Goal: Task Accomplishment & Management: Manage account settings

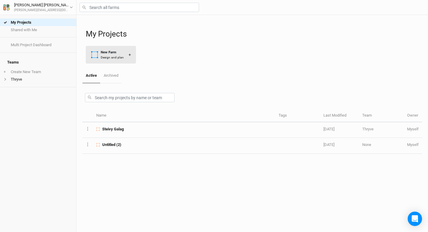
click at [110, 52] on div "New Farm" at bounding box center [112, 52] width 23 height 5
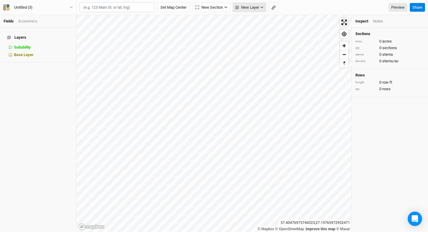
click at [248, 10] on button "New Layer" at bounding box center [250, 7] width 34 height 10
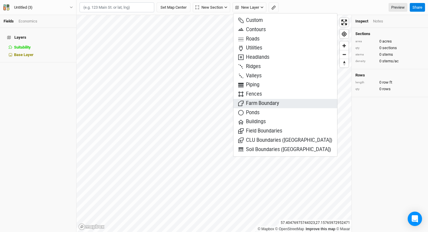
click at [254, 102] on span "Farm Boundary" at bounding box center [258, 103] width 41 height 7
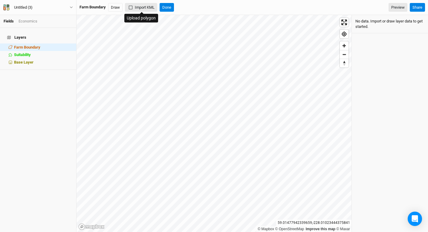
click at [131, 7] on icon "button" at bounding box center [131, 8] width 4 height 4
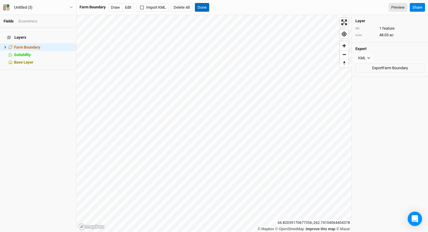
click at [198, 8] on button "Done" at bounding box center [202, 7] width 14 height 9
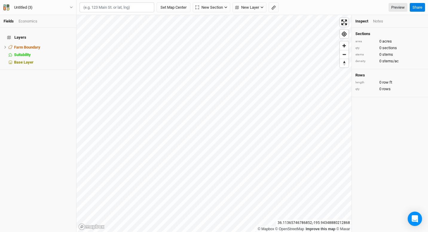
click at [47, 32] on h4 "Layers" at bounding box center [38, 37] width 69 height 12
click at [27, 45] on span "Farm Boundary" at bounding box center [27, 47] width 26 height 4
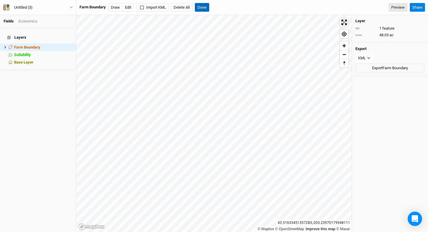
click at [202, 5] on button "Done" at bounding box center [202, 7] width 14 height 9
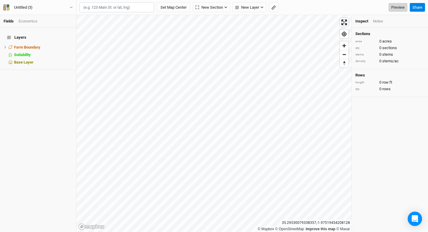
click at [398, 10] on link "Preview" at bounding box center [398, 7] width 19 height 9
click at [347, 49] on span "Zoom in" at bounding box center [344, 45] width 9 height 9
click at [346, 50] on button "Zoom out" at bounding box center [344, 54] width 9 height 9
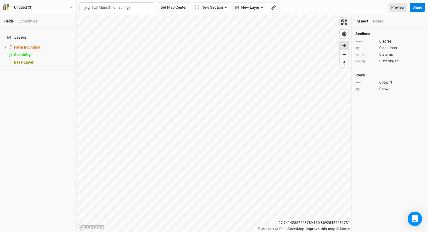
click at [346, 48] on span "Zoom in" at bounding box center [344, 45] width 9 height 9
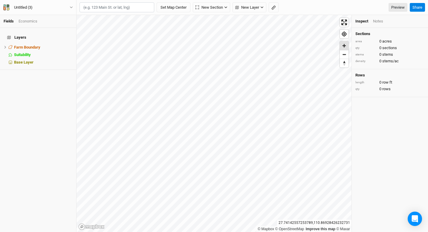
click at [346, 48] on span "Zoom in" at bounding box center [344, 45] width 9 height 9
click at [348, 44] on span "Zoom in" at bounding box center [344, 45] width 9 height 9
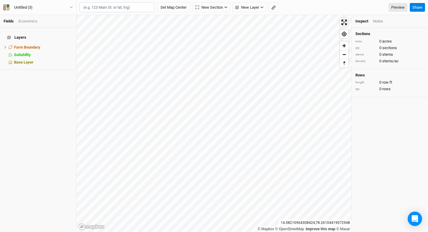
click at [219, 0] on html "Fields Economics Layers Farm Boundary hide Suitability hide Base Layer Untitled…" at bounding box center [214, 116] width 428 height 232
click at [252, 10] on span "New Layer" at bounding box center [247, 7] width 24 height 6
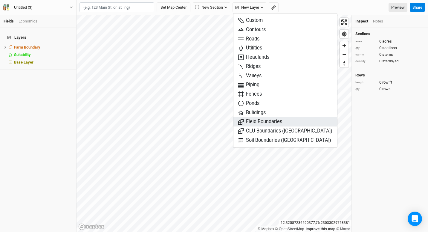
click at [245, 122] on span "Field Boundaries" at bounding box center [260, 121] width 44 height 7
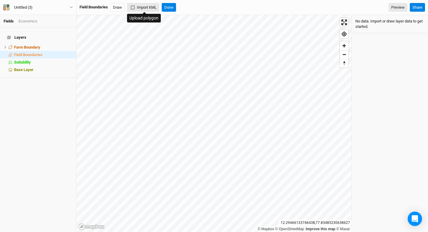
click at [143, 5] on button "Import KML" at bounding box center [143, 7] width 32 height 9
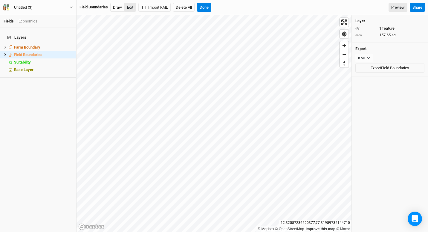
click at [130, 5] on button "Edit" at bounding box center [130, 7] width 12 height 9
click at [207, 7] on button "Done" at bounding box center [204, 7] width 14 height 9
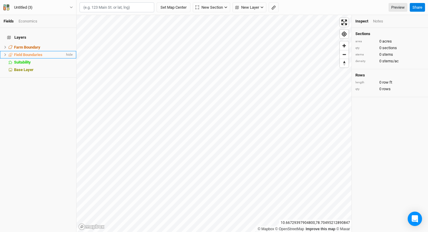
click at [33, 54] on li "Field Boundaries hide" at bounding box center [38, 54] width 76 height 7
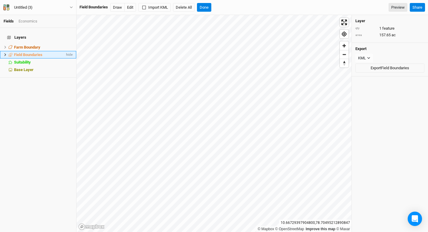
click at [7, 53] on icon at bounding box center [5, 54] width 3 height 3
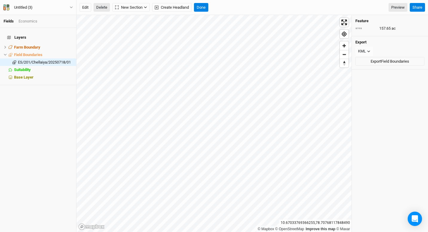
click at [104, 7] on button "Delete" at bounding box center [102, 7] width 16 height 9
click at [223, 7] on button "Confirm" at bounding box center [218, 7] width 19 height 9
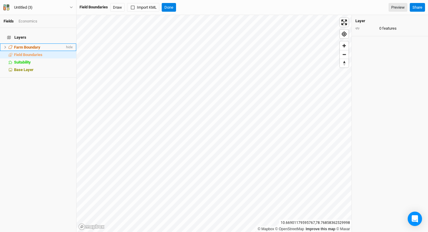
click at [6, 45] on icon at bounding box center [5, 46] width 3 height 3
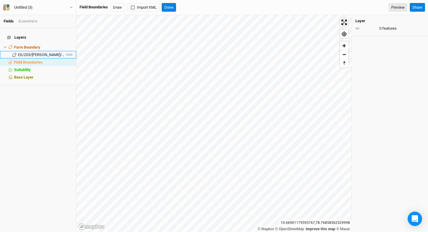
click at [21, 52] on span "ES/203/Luis/20250718/03" at bounding box center [51, 54] width 66 height 4
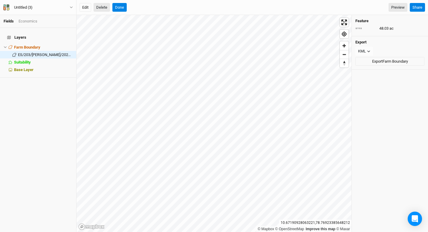
click at [107, 7] on button "Delete" at bounding box center [102, 7] width 16 height 9
click at [223, 7] on button "Confirm" at bounding box center [232, 7] width 19 height 9
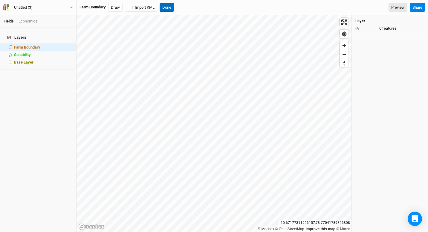
click at [170, 6] on button "Done" at bounding box center [167, 7] width 14 height 9
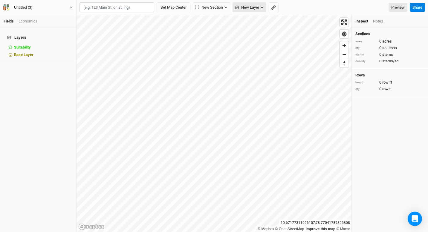
click at [257, 7] on span "New Layer" at bounding box center [247, 7] width 24 height 6
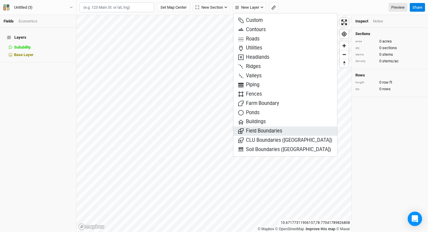
click at [258, 127] on span "Field Boundaries" at bounding box center [260, 130] width 44 height 7
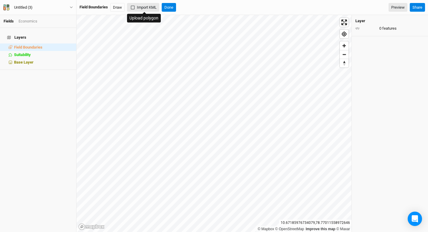
click at [151, 7] on button "Import KML" at bounding box center [143, 7] width 32 height 9
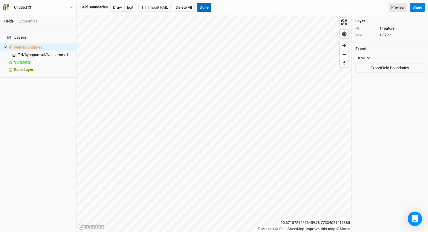
click at [206, 7] on button "Done" at bounding box center [204, 7] width 14 height 9
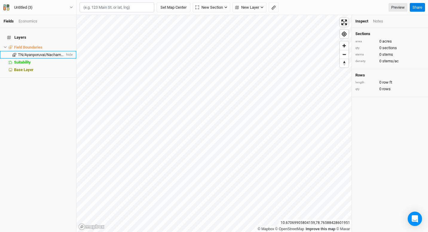
click at [52, 52] on span "TN/Ayanporuvai/Nachamma1407" at bounding box center [46, 54] width 57 height 4
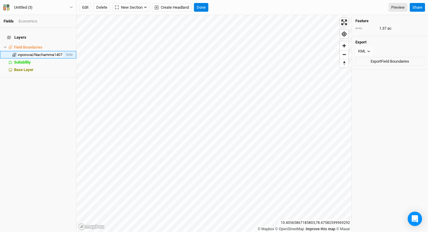
scroll to position [0, 14]
click at [49, 52] on span "TN/Ayanporuvai/Nachamma1407" at bounding box center [46, 54] width 57 height 4
click at [43, 52] on span "TN/Ayanporuvai/Nachamma1407" at bounding box center [46, 54] width 57 height 4
click at [100, 4] on button "Delete" at bounding box center [102, 7] width 16 height 9
click at [227, 6] on button "Confirm" at bounding box center [223, 7] width 19 height 9
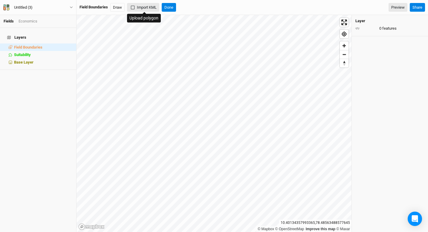
click at [145, 5] on button "Import KML" at bounding box center [143, 7] width 32 height 9
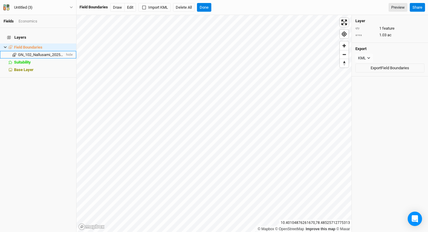
click at [40, 52] on span "GN_102_Nallusami_20250722_01" at bounding box center [46, 54] width 57 height 4
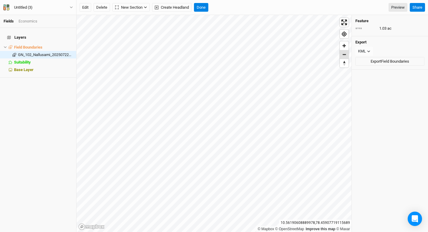
click at [346, 52] on span "Zoom out" at bounding box center [344, 54] width 9 height 8
click at [345, 46] on span "Zoom in" at bounding box center [344, 45] width 9 height 9
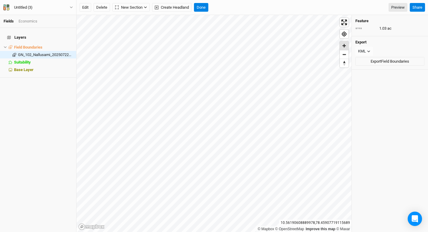
click at [345, 46] on span "Zoom in" at bounding box center [344, 45] width 9 height 9
click at [86, 9] on button "Edit" at bounding box center [86, 7] width 12 height 9
click at [39, 52] on span "GN_102_Nallusami_20250722_01" at bounding box center [46, 54] width 57 height 4
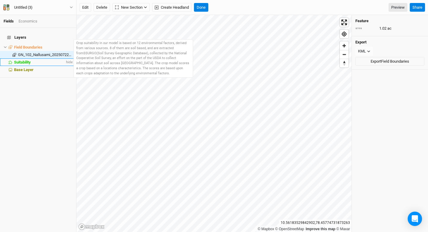
click at [14, 60] on span "Suitability" at bounding box center [22, 62] width 17 height 4
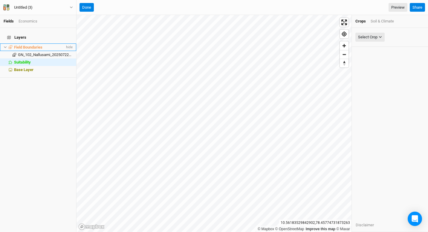
click at [25, 45] on span "Field Boundaries" at bounding box center [28, 47] width 28 height 4
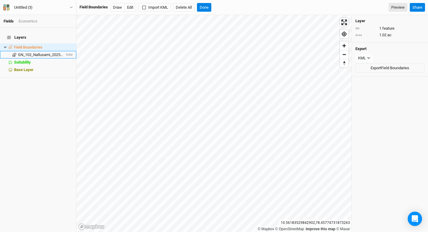
click at [26, 52] on span "GN_102_Nallusami_20250722_01" at bounding box center [46, 54] width 57 height 4
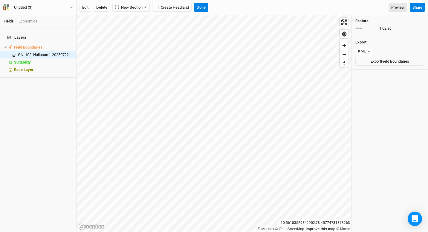
click at [30, 22] on div "Economics" at bounding box center [28, 21] width 19 height 5
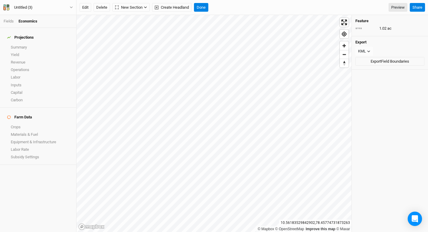
click at [14, 19] on li "Fields" at bounding box center [11, 21] width 15 height 5
click at [11, 20] on link "Fields" at bounding box center [9, 21] width 10 height 4
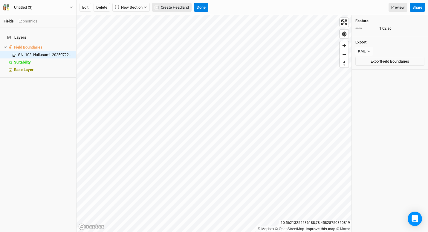
click button "Create Headland" at bounding box center [171, 7] width 39 height 9
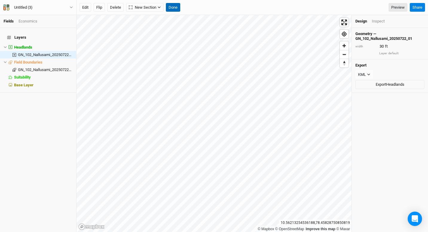
click at [177, 7] on button "Done" at bounding box center [173, 7] width 14 height 9
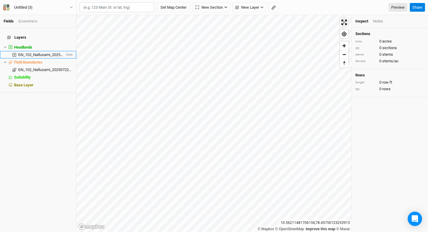
click at [50, 52] on span "GN_102_Nallusami_20250722_01" at bounding box center [46, 54] width 57 height 4
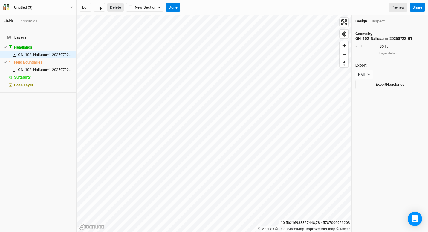
click button "Delete" at bounding box center [115, 7] width 16 height 9
click at [230, 6] on button "Confirm" at bounding box center [222, 7] width 19 height 9
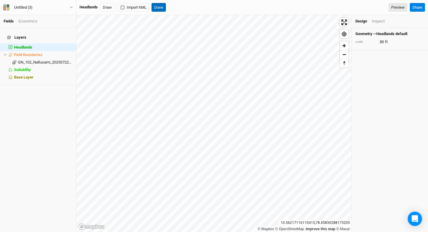
click at [160, 8] on button "Done" at bounding box center [159, 7] width 14 height 9
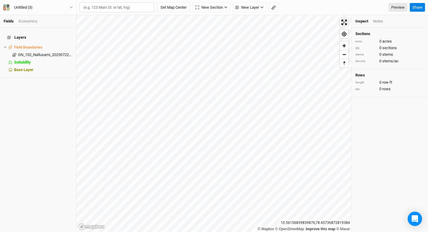
click at [32, 112] on div "Layers Field Boundaries hide GN_102_Nallusami_20250722_01 hide Suitability hide…" at bounding box center [38, 130] width 76 height 204
click at [73, 5] on button "Untitled (3)" at bounding box center [38, 7] width 70 height 7
click at [21, 118] on div "Layers Field Boundaries hide GN_102_Nallusami_20250722_01 hide Suitability hide…" at bounding box center [38, 130] width 76 height 204
click at [29, 67] on span "Base Layer" at bounding box center [23, 69] width 19 height 4
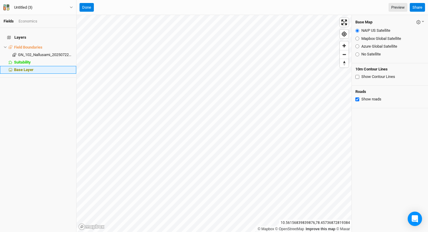
click at [32, 66] on li "Base Layer" at bounding box center [38, 69] width 76 height 7
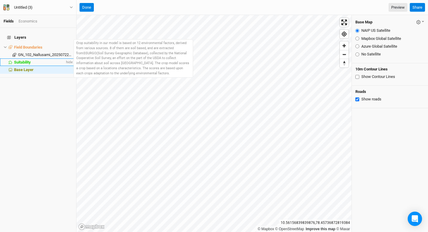
click at [28, 60] on span "Suitability" at bounding box center [22, 62] width 17 height 4
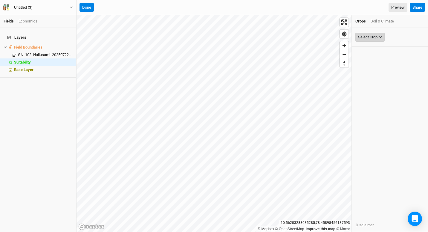
click at [378, 37] on div "Select Crop" at bounding box center [367, 37] width 19 height 6
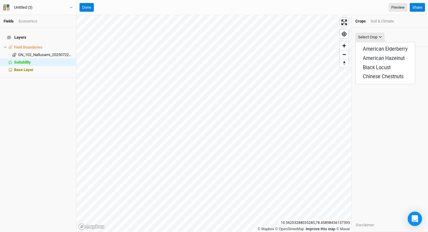
click at [386, 20] on div "Soil & Climate" at bounding box center [382, 21] width 23 height 5
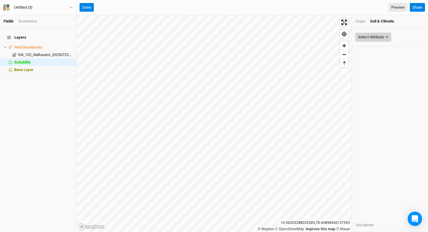
click at [383, 36] on div "Select Attribute" at bounding box center [371, 37] width 26 height 6
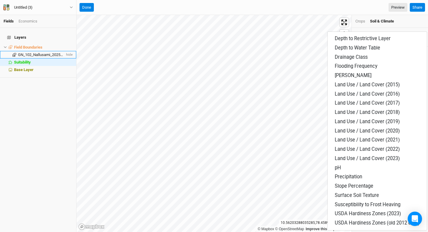
click at [33, 52] on span "GN_102_Nallusami_20250722_01" at bounding box center [46, 54] width 57 height 4
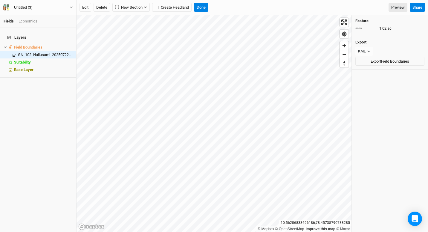
click at [44, 35] on h4 "Layers" at bounding box center [38, 37] width 69 height 12
click at [101, 7] on button "Delete" at bounding box center [102, 7] width 16 height 9
click at [230, 9] on button "Confirm" at bounding box center [222, 7] width 19 height 9
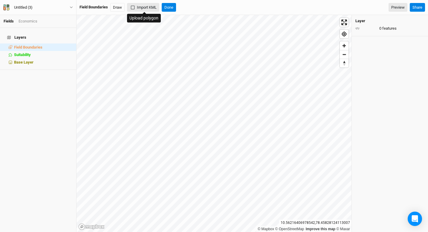
click at [137, 5] on button "Import KML" at bounding box center [143, 7] width 32 height 9
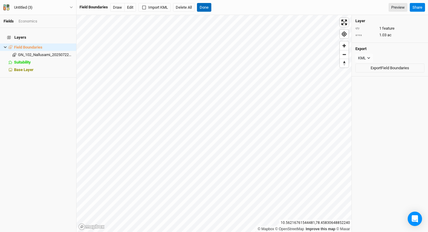
click at [204, 6] on button "Done" at bounding box center [204, 7] width 14 height 9
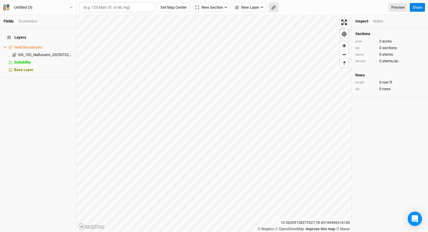
click at [275, 6] on icon "button" at bounding box center [274, 7] width 4 height 4
click at [93, 7] on icon "button" at bounding box center [93, 8] width 4 height 4
click at [82, 7] on button "button" at bounding box center [84, 7] width 9 height 9
click at [33, 19] on div "Economics" at bounding box center [28, 21] width 19 height 5
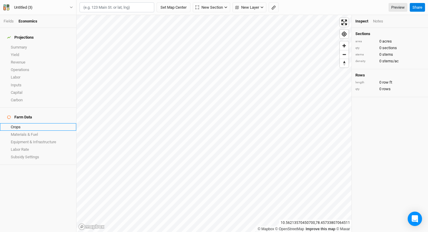
click at [22, 123] on link "Crops" at bounding box center [38, 126] width 76 height 7
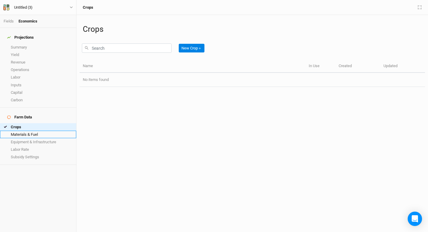
click at [30, 130] on link "Materials & Fuel" at bounding box center [38, 133] width 76 height 7
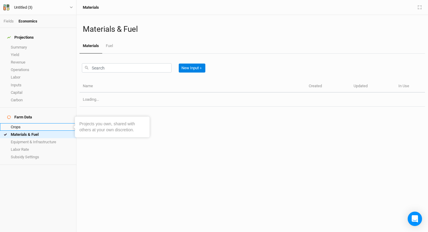
click at [30, 123] on link "Crops" at bounding box center [38, 126] width 76 height 7
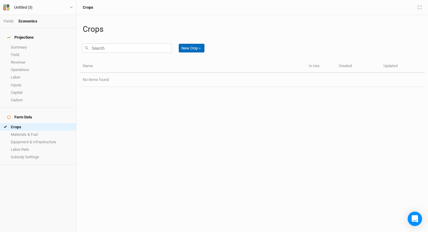
click at [192, 48] on button "New Crop ＋" at bounding box center [192, 48] width 26 height 9
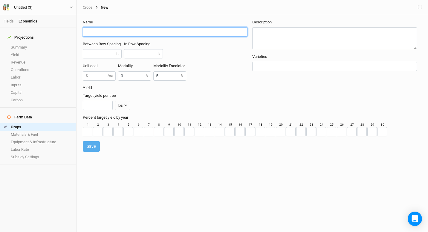
click at [107, 29] on input "text" at bounding box center [165, 31] width 165 height 9
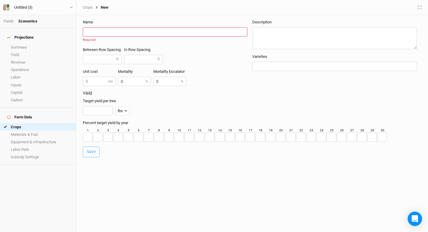
click at [182, 152] on form "Name Required Between Row Spacing ft In Row Spacing ft Unit cost $ /ea Mortalit…" at bounding box center [253, 88] width 346 height 147
click at [117, 35] on input "text" at bounding box center [165, 31] width 165 height 9
click at [87, 56] on input "number" at bounding box center [102, 59] width 39 height 9
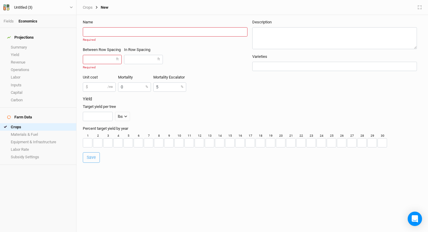
click at [118, 61] on label "ft" at bounding box center [117, 59] width 2 height 5
click at [113, 59] on input "number" at bounding box center [102, 59] width 39 height 9
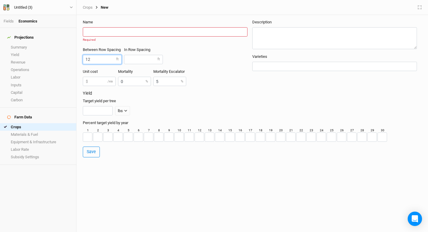
type input "12"
click at [148, 60] on input "number" at bounding box center [143, 59] width 39 height 9
type input "12"
click at [227, 101] on div "Target yield per tree lbs lbs bft" at bounding box center [251, 106] width 337 height 17
click at [171, 33] on input "text" at bounding box center [165, 31] width 165 height 9
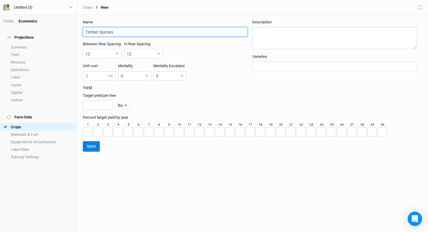
type input "Timber Species"
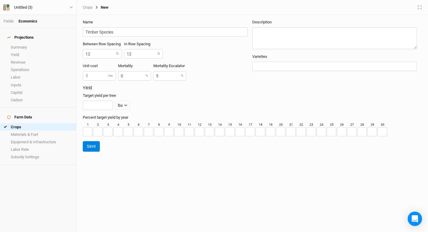
click at [91, 148] on button "Save" at bounding box center [91, 146] width 17 height 10
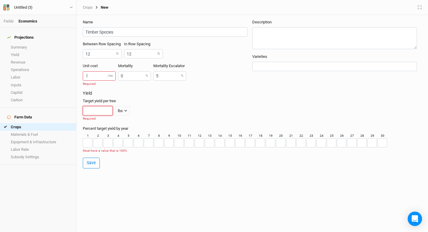
click at [95, 111] on input "number" at bounding box center [98, 110] width 30 height 9
click at [122, 113] on div "lbs" at bounding box center [120, 111] width 5 height 6
click at [103, 110] on input "number" at bounding box center [98, 110] width 30 height 9
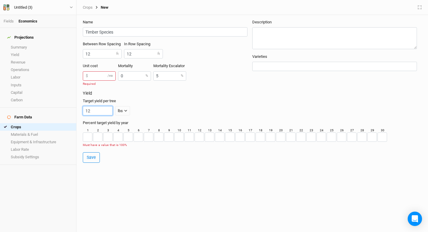
type input "1"
type input "10"
click at [147, 136] on input "number" at bounding box center [149, 136] width 10 height 9
click at [89, 138] on input "number" at bounding box center [88, 136] width 10 height 9
type input "3"
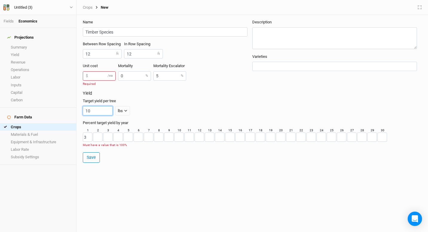
click at [95, 111] on input "10" at bounding box center [98, 110] width 30 height 9
click at [98, 135] on input "number" at bounding box center [98, 136] width 10 height 9
click at [90, 138] on input "3" at bounding box center [88, 136] width 10 height 9
type input "1"
click at [100, 138] on input "number" at bounding box center [98, 136] width 10 height 9
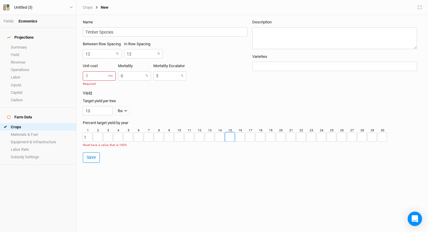
click at [227, 135] on input "number" at bounding box center [230, 136] width 10 height 9
type input "5"
click at [383, 139] on input "number" at bounding box center [383, 136] width 10 height 9
type input "10"
click at [160, 151] on div "Yield Target yield per tree 10 lbs lbs bft Percent target yield by year 1 1 2 3…" at bounding box center [252, 121] width 339 height 61
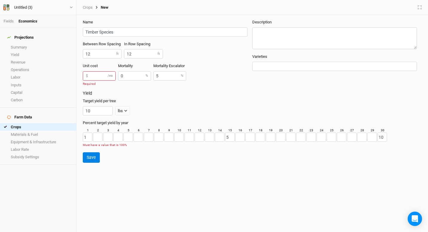
click at [98, 154] on button "Save" at bounding box center [91, 157] width 17 height 10
click at [97, 139] on input "number" at bounding box center [98, 136] width 10 height 9
type input "2"
click at [108, 136] on input "number" at bounding box center [108, 136] width 10 height 9
type input "2"
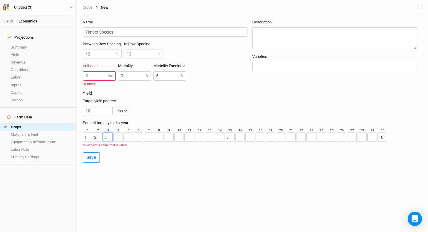
type input "3"
click at [120, 136] on input "number" at bounding box center [118, 136] width 10 height 9
type input "4"
click at [129, 137] on input "number" at bounding box center [129, 136] width 10 height 9
type input "5"
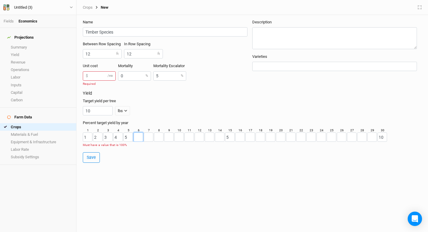
click at [138, 137] on input "number" at bounding box center [139, 136] width 10 height 9
type input "6"
type input "7"
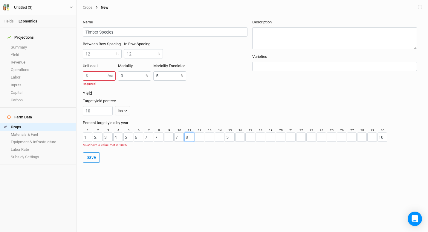
type input "8"
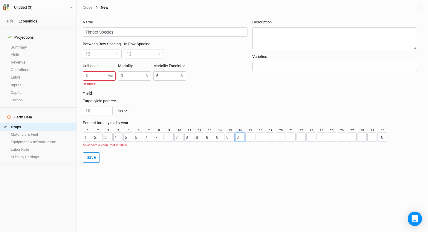
type input "8"
type input "88"
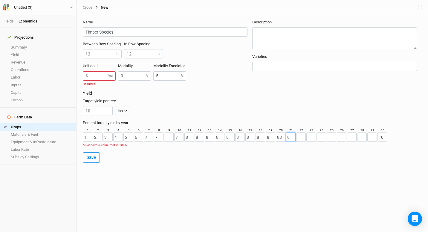
type input "8"
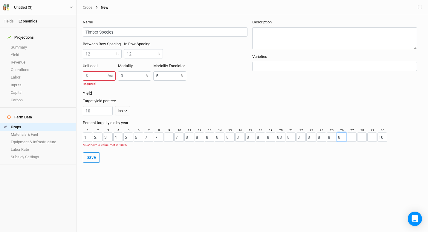
type input "8"
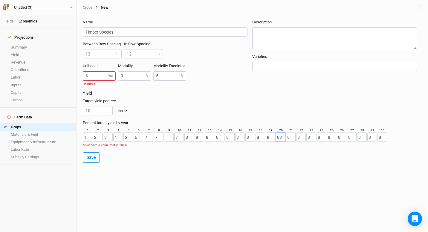
click at [285, 137] on input "88" at bounding box center [281, 136] width 10 height 9
type input "8"
click at [171, 134] on input "number" at bounding box center [169, 136] width 10 height 9
type input "6"
click at [147, 168] on div "Name Timber Species Between Row Spacing 12 ft In Row Spacing 12 ft Unit cost $ …" at bounding box center [253, 123] width 352 height 217
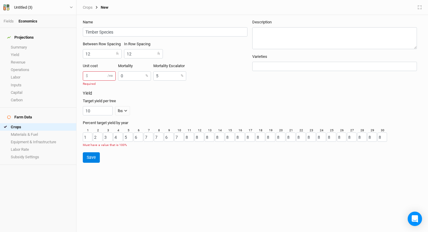
click at [88, 155] on button "Save" at bounding box center [91, 157] width 17 height 10
click at [106, 76] on input "number" at bounding box center [99, 75] width 33 height 9
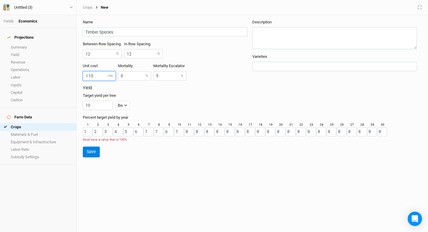
type input "10"
click at [95, 152] on button "Save" at bounding box center [91, 151] width 17 height 10
click at [189, 132] on input "8" at bounding box center [190, 131] width 10 height 9
type input "2"
click at [198, 131] on input "8" at bounding box center [200, 131] width 10 height 9
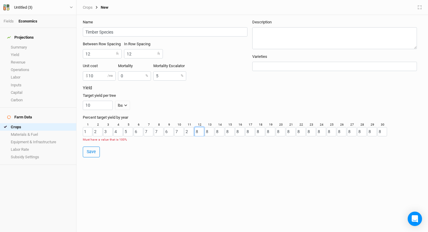
drag, startPoint x: 196, startPoint y: 131, endPoint x: 364, endPoint y: 133, distance: 168.1
click at [364, 133] on div "1 1 2 2 3 3 4 4 5 5 6 6 7 7 8 7 9 6 10 7 11 2 12 8 13 8 14 8 15 8 16 8 17 8 18 …" at bounding box center [235, 129] width 305 height 14
type input "5"
type input "3"
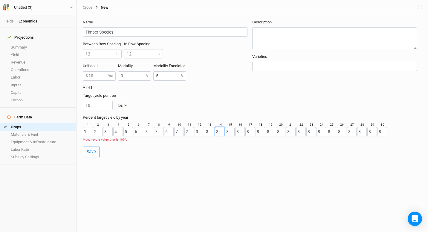
type input "3"
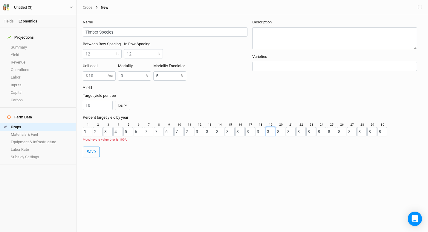
type input "3"
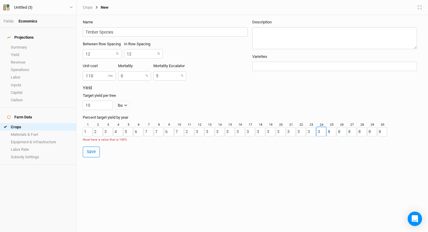
type input "3"
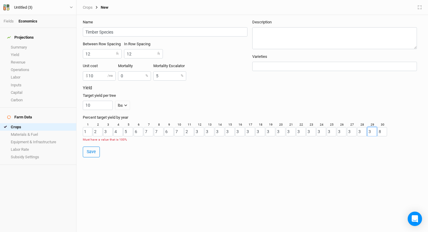
type input "3"
click at [90, 152] on button "Save" at bounding box center [91, 151] width 17 height 10
click at [189, 129] on input "2" at bounding box center [190, 131] width 10 height 9
type input "3"
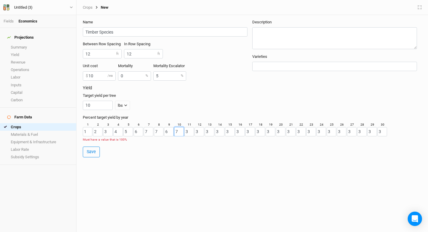
click at [179, 131] on input "7" at bounding box center [179, 131] width 10 height 9
click at [88, 131] on input "1" at bounding box center [88, 131] width 10 height 9
type input "4"
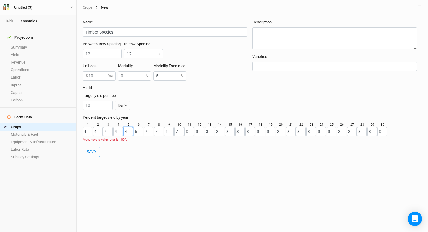
type input "4"
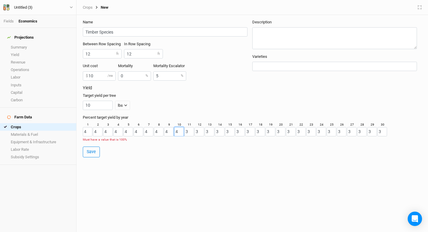
type input "4"
click at [89, 146] on div "Yield Target yield per tree 10 lbs lbs bft Percent target yield by year 1 4 2 4…" at bounding box center [252, 115] width 339 height 61
click at [91, 148] on button "Save" at bounding box center [91, 151] width 17 height 10
click at [130, 153] on form "Name Timber Species Between Row Spacing 12 ft In Row Spacing 12 ft Unit cost 10…" at bounding box center [253, 88] width 346 height 147
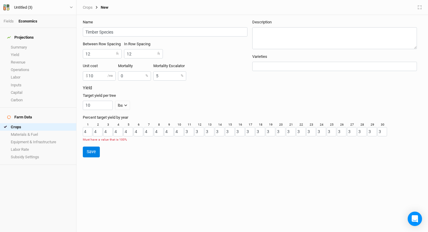
click at [96, 151] on button "Save" at bounding box center [91, 151] width 17 height 10
click at [183, 130] on input "4" at bounding box center [179, 131] width 10 height 9
click at [89, 136] on input "4" at bounding box center [88, 131] width 10 height 9
click at [98, 152] on button "Save" at bounding box center [91, 151] width 17 height 10
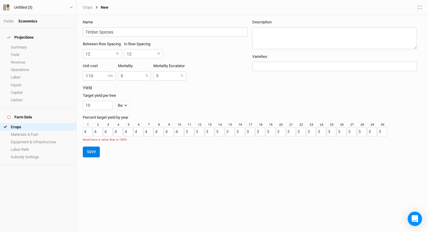
click at [98, 152] on button "Save" at bounding box center [91, 151] width 17 height 10
click at [126, 146] on form "Name Timber Species Between Row Spacing 12 ft In Row Spacing 12 ft Unit cost 10…" at bounding box center [253, 88] width 346 height 147
click at [85, 132] on input "4" at bounding box center [88, 131] width 10 height 9
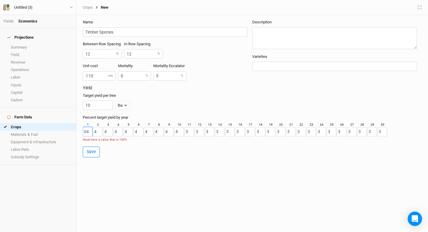
type input "4"
click at [105, 145] on div "Yield Target yield per tree 10 lbs lbs bft Percent target yield by year 1 4 2 4…" at bounding box center [252, 115] width 339 height 61
click at [92, 151] on button "Save" at bounding box center [91, 151] width 17 height 10
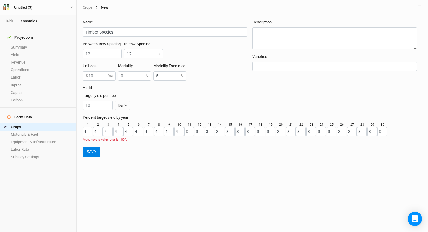
click at [92, 151] on button "Save" at bounding box center [91, 151] width 17 height 10
click at [385, 129] on input "3" at bounding box center [383, 131] width 10 height 9
drag, startPoint x: 385, startPoint y: 129, endPoint x: 88, endPoint y: 132, distance: 296.5
click at [88, 132] on div "1 4 2 4 3 4 4 4 5 4 6 4 7 4 8 4 9 4 10 4 11 3 12 3 13 3 14 3 15 3 16 3 17 3 18 …" at bounding box center [235, 129] width 305 height 14
click at [160, 162] on div "Name Timber Species Between Row Spacing 12 ft In Row Spacing 12 ft Unit cost 10…" at bounding box center [253, 123] width 352 height 217
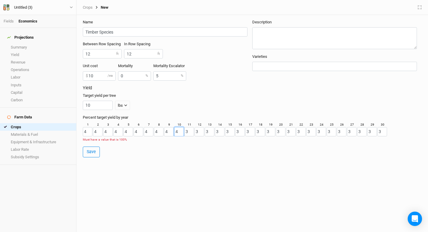
click at [179, 131] on input "4" at bounding box center [179, 131] width 10 height 9
click at [188, 131] on input "3" at bounding box center [190, 131] width 10 height 9
click at [180, 131] on input "4" at bounding box center [179, 131] width 10 height 9
click at [384, 132] on input "3" at bounding box center [383, 131] width 10 height 9
click at [89, 132] on input "4" at bounding box center [88, 131] width 10 height 9
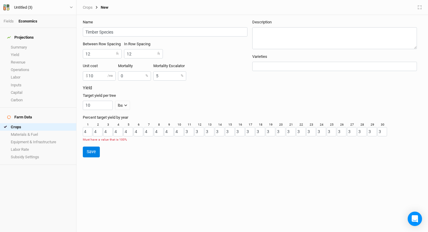
click at [93, 155] on button "Save" at bounding box center [91, 151] width 17 height 10
click at [191, 130] on input "3" at bounding box center [190, 131] width 10 height 9
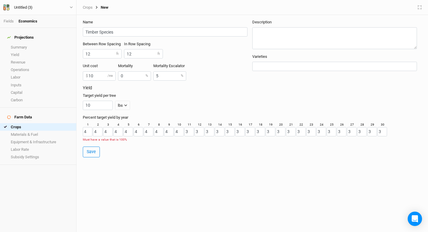
click at [166, 108] on div "10 lbs lbs bft" at bounding box center [251, 105] width 337 height 9
click at [89, 130] on input "4" at bounding box center [88, 131] width 10 height 9
type input "3"
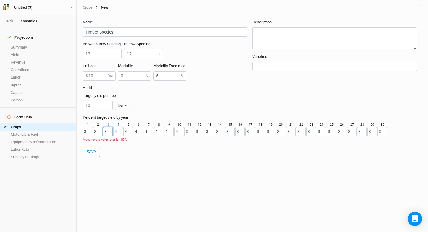
type input "3"
type input "33"
type input "3"
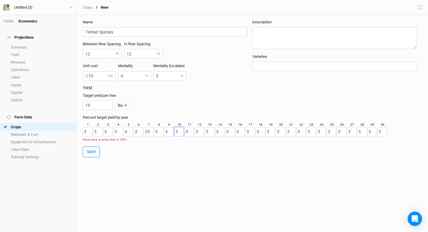
type input "3"
type input "33"
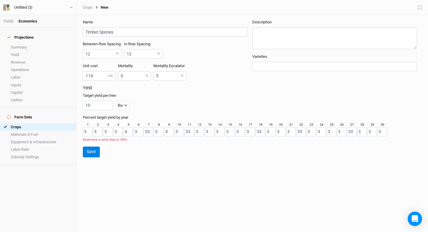
click at [89, 150] on button "Save" at bounding box center [91, 151] width 17 height 10
click at [129, 132] on input "4" at bounding box center [129, 131] width 10 height 9
type input "3"
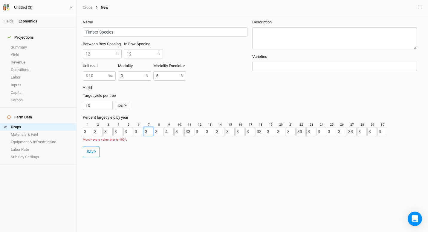
type input "3"
click at [166, 131] on input "4" at bounding box center [169, 131] width 10 height 9
type input "3"
click at [191, 131] on input "33" at bounding box center [190, 131] width 10 height 9
type input "3"
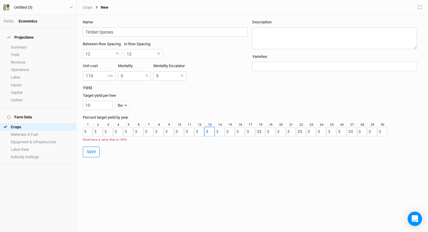
click at [208, 130] on input "3" at bounding box center [210, 131] width 10 height 9
click at [89, 133] on input "3" at bounding box center [88, 131] width 10 height 9
click at [98, 132] on input "3" at bounding box center [98, 131] width 10 height 9
type input "6"
click at [353, 130] on input "33" at bounding box center [352, 131] width 10 height 9
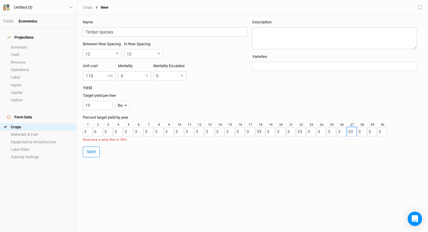
type input "3"
click at [89, 132] on input "3" at bounding box center [88, 131] width 10 height 9
type input "1"
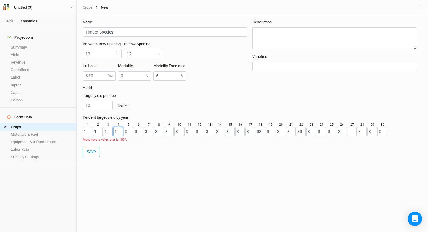
type input "1"
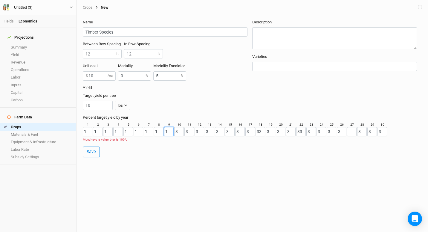
type input "1"
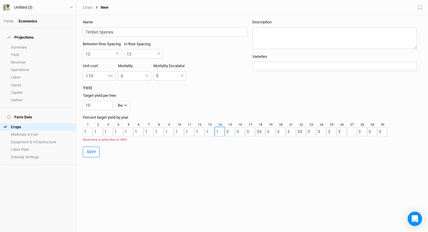
type input "11"
type input "1"
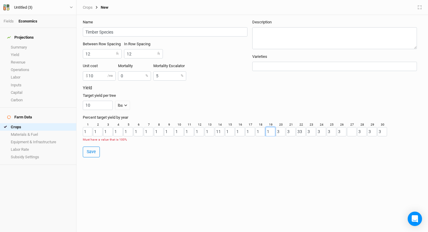
type input "1"
type input "11"
type input "1"
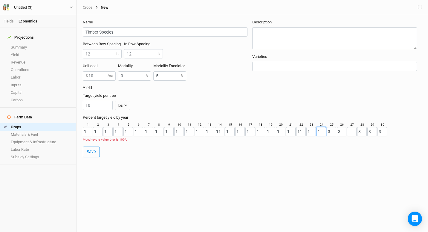
type input "1"
type input "11"
type input "1"
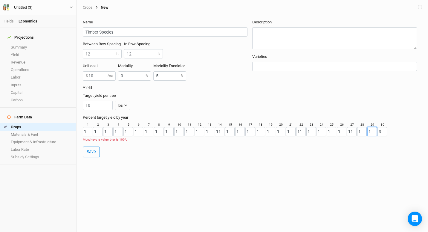
type input "1"
type input "100"
click at [96, 146] on button "Save" at bounding box center [91, 146] width 17 height 10
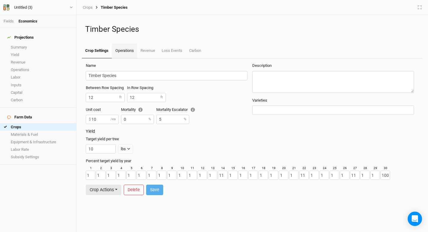
click at [120, 54] on link "Operations" at bounding box center [124, 50] width 25 height 15
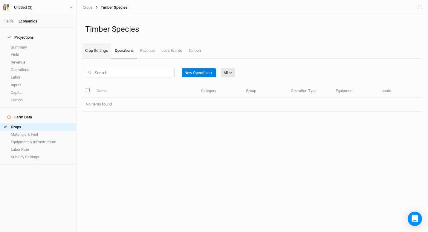
click at [94, 53] on link "Crop Settings" at bounding box center [96, 50] width 29 height 15
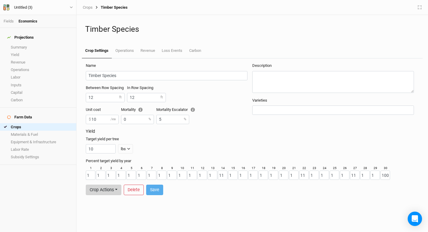
click at [112, 188] on button "Crop Actions" at bounding box center [104, 189] width 36 height 10
click at [8, 21] on link "Fields" at bounding box center [9, 21] width 10 height 4
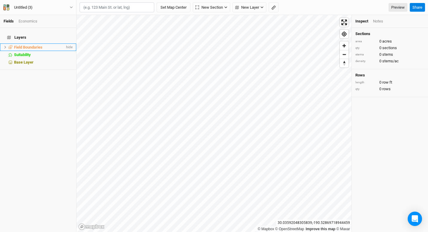
click at [51, 47] on li "Field Boundaries hide" at bounding box center [38, 46] width 76 height 7
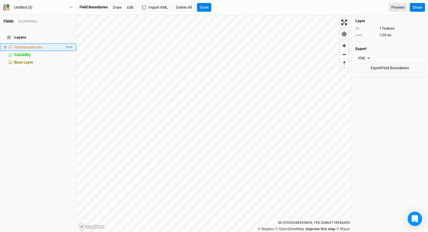
click at [36, 45] on span "Field Boundaries" at bounding box center [28, 47] width 28 height 4
drag, startPoint x: 36, startPoint y: 44, endPoint x: 6, endPoint y: 42, distance: 30.3
click at [6, 45] on icon at bounding box center [5, 46] width 3 height 3
click at [28, 52] on span "GN_102_Nallusami_20250722_01" at bounding box center [46, 54] width 57 height 4
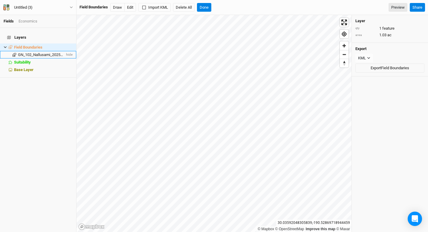
click at [28, 52] on span "GN_102_Nallusami_20250722_01" at bounding box center [46, 54] width 57 height 4
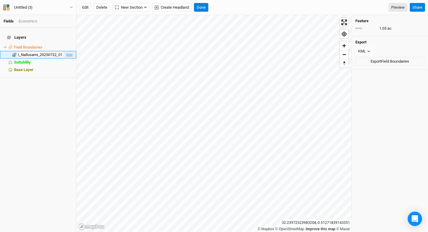
scroll to position [0, 13]
click at [63, 70] on div "Layers Field Boundaries hide GN_102_Nallusami_20250722_01 hide Suitability hide…" at bounding box center [38, 52] width 76 height 49
click at [55, 53] on span "GN_102_Nallusami_20250722_01" at bounding box center [46, 54] width 57 height 4
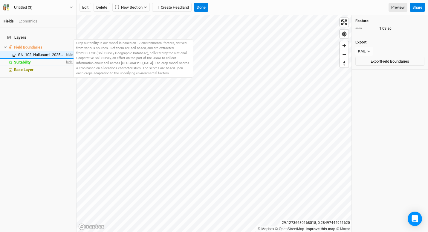
click at [65, 60] on span "hide" at bounding box center [69, 61] width 8 height 7
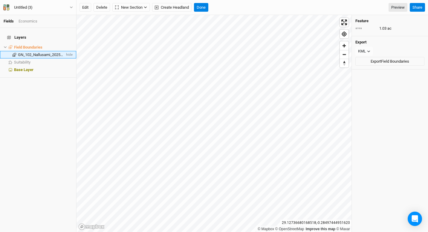
click at [46, 79] on div "Layers Field Boundaries hide GN_102_Nallusami_20250722_01 hide Suitability show…" at bounding box center [38, 130] width 76 height 204
click at [13, 51] on li "GN_102_Nallusami_20250722_01 hide" at bounding box center [38, 54] width 76 height 7
drag, startPoint x: 13, startPoint y: 48, endPoint x: 7, endPoint y: 51, distance: 6.3
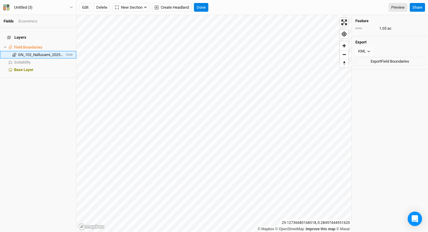
click at [7, 53] on span at bounding box center [11, 55] width 14 height 4
click at [345, 45] on span "Zoom in" at bounding box center [344, 45] width 9 height 9
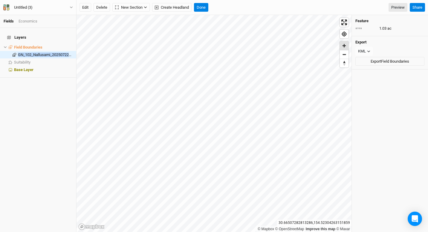
click at [345, 45] on span "Zoom in" at bounding box center [344, 45] width 9 height 9
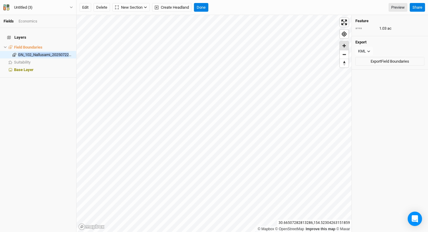
click at [345, 45] on span "Zoom in" at bounding box center [344, 45] width 9 height 9
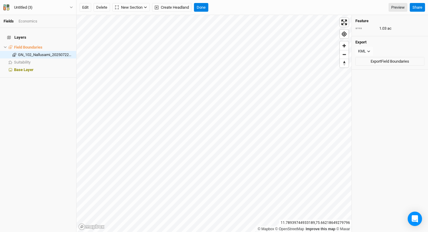
click at [30, 96] on div "Layers Field Boundaries hide GN_102_Nallusami_20250722_01 hide Suitability show…" at bounding box center [38, 130] width 76 height 204
click at [0, 43] on html "Fields Economics Layers Field Boundaries hide GN_102_Nallusami_20250722_01 hide…" at bounding box center [214, 116] width 428 height 232
click at [4, 45] on icon at bounding box center [5, 46] width 3 height 3
click at [6, 45] on icon at bounding box center [5, 46] width 3 height 3
click at [28, 52] on span "GN_102_Nallusami_20250722_01" at bounding box center [46, 54] width 57 height 4
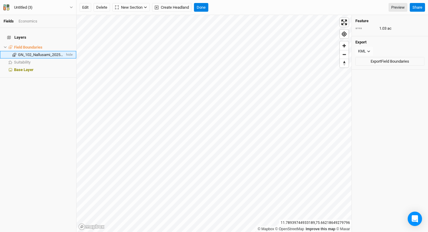
click at [28, 52] on span "GN_102_Nallusami_20250722_01" at bounding box center [46, 54] width 57 height 4
click at [16, 53] on span at bounding box center [14, 55] width 7 height 4
click at [14, 53] on icon at bounding box center [15, 54] width 4 height 3
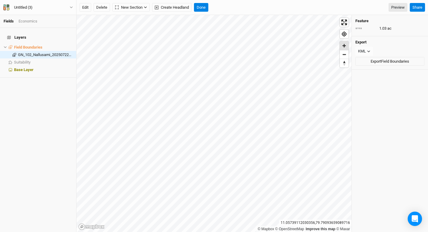
click at [345, 48] on span "Zoom in" at bounding box center [344, 45] width 9 height 9
click at [347, 47] on span "Zoom in" at bounding box center [344, 45] width 9 height 9
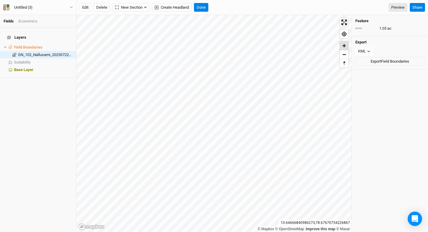
click at [347, 47] on span "Zoom in" at bounding box center [344, 45] width 9 height 9
click at [345, 45] on span "Zoom in" at bounding box center [344, 45] width 9 height 9
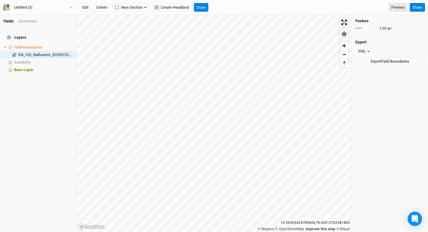
click at [30, 22] on div "Economics" at bounding box center [28, 21] width 19 height 5
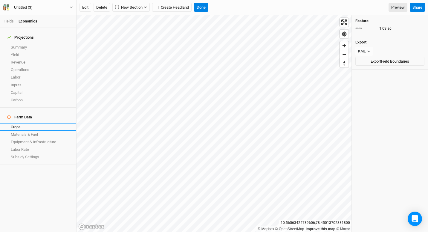
click at [20, 123] on link "Crops" at bounding box center [38, 126] width 76 height 7
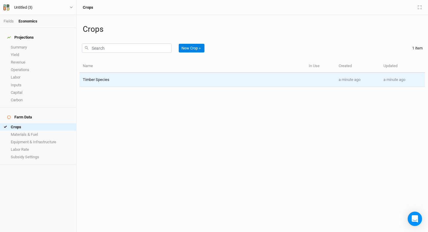
click at [121, 78] on div "Timber Species" at bounding box center [193, 79] width 220 height 5
click at [269, 77] on div "Timber Species" at bounding box center [193, 79] width 220 height 5
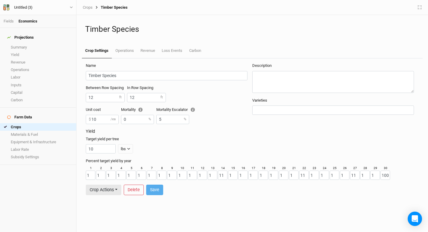
drag, startPoint x: 269, startPoint y: 77, endPoint x: 231, endPoint y: 66, distance: 39.5
click at [231, 66] on div "Name Timber Species" at bounding box center [167, 71] width 162 height 17
click at [24, 58] on link "Revenue" at bounding box center [38, 61] width 76 height 7
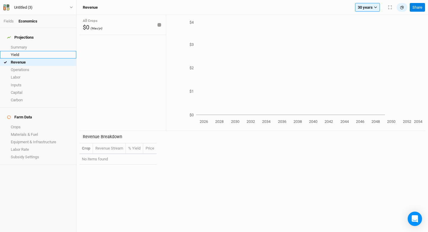
click at [22, 51] on link "Yield" at bounding box center [38, 54] width 76 height 7
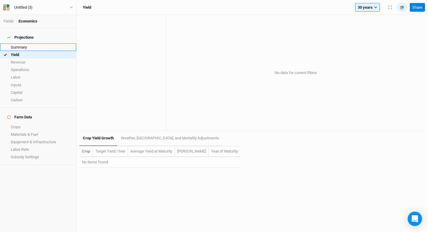
click at [22, 43] on link "Summary" at bounding box center [38, 46] width 76 height 7
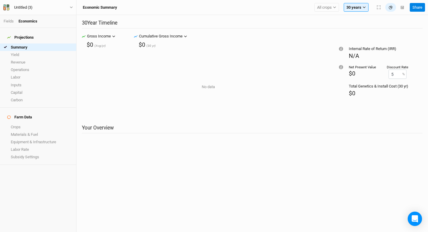
click at [12, 25] on div "Fields Economics" at bounding box center [38, 21] width 76 height 13
click at [11, 22] on link "Fields" at bounding box center [9, 21] width 10 height 4
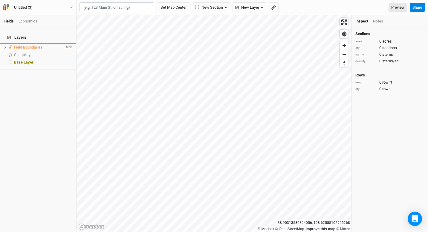
click at [35, 45] on span "Field Boundaries" at bounding box center [28, 47] width 28 height 4
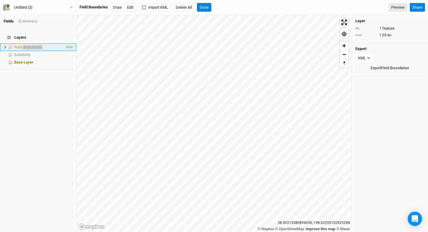
click at [35, 45] on span "Field Boundaries" at bounding box center [28, 47] width 28 height 4
drag, startPoint x: 35, startPoint y: 42, endPoint x: 19, endPoint y: 44, distance: 16.3
click at [19, 45] on span "Field Boundaries" at bounding box center [28, 47] width 28 height 4
click at [6, 45] on icon at bounding box center [5, 46] width 3 height 3
click at [24, 52] on span "GN_102_Nallusami_20250722_01" at bounding box center [46, 54] width 57 height 4
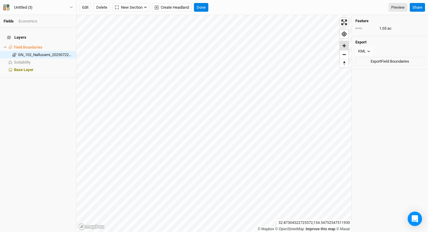
click at [341, 47] on span "Zoom in" at bounding box center [344, 45] width 9 height 9
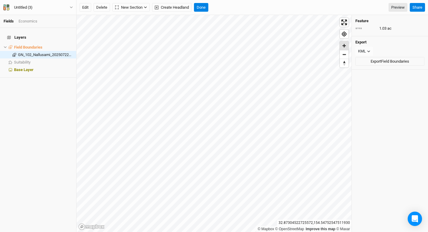
click at [341, 47] on span "Zoom in" at bounding box center [344, 45] width 9 height 9
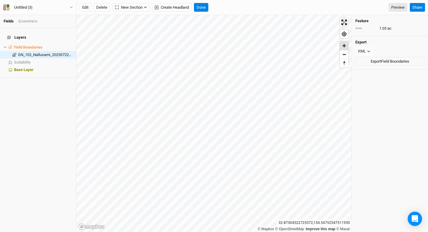
click at [341, 47] on span "Zoom in" at bounding box center [344, 45] width 9 height 9
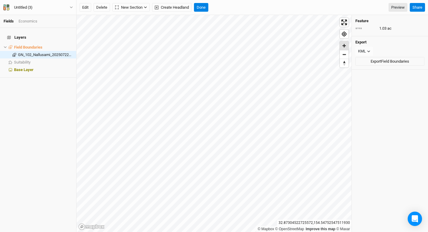
click at [341, 47] on span "Zoom in" at bounding box center [344, 45] width 9 height 9
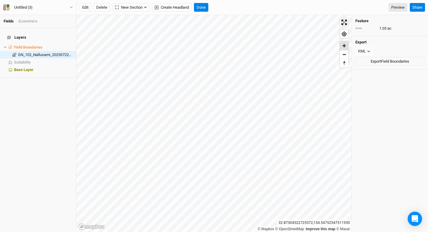
click at [341, 47] on span "Zoom in" at bounding box center [344, 45] width 9 height 9
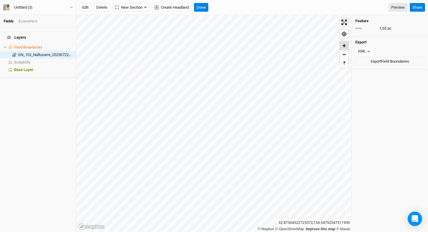
click at [341, 47] on span "Zoom in" at bounding box center [344, 45] width 9 height 9
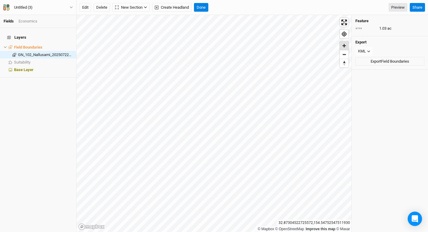
click at [341, 47] on span "Zoom in" at bounding box center [344, 45] width 9 height 9
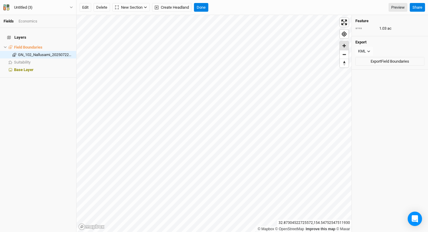
click at [341, 47] on span "Zoom in" at bounding box center [344, 45] width 9 height 9
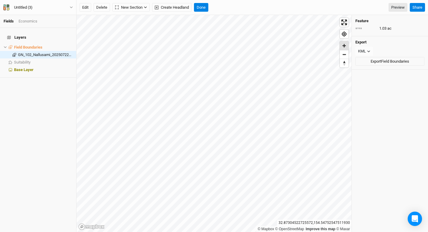
click at [341, 47] on span "Zoom in" at bounding box center [344, 45] width 9 height 9
click at [347, 56] on span "Zoom out" at bounding box center [344, 54] width 9 height 8
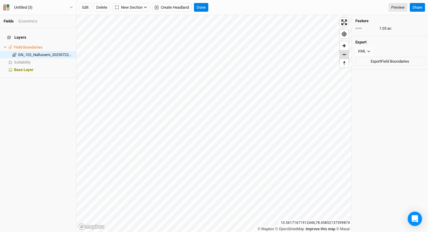
click at [347, 56] on span "Zoom out" at bounding box center [344, 54] width 9 height 8
click at [30, 19] on div "Economics" at bounding box center [28, 21] width 19 height 5
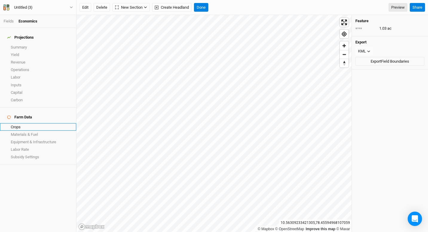
click at [19, 123] on link "Crops" at bounding box center [38, 126] width 76 height 7
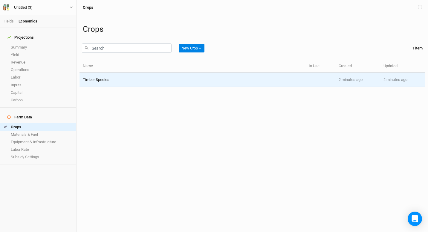
click at [90, 82] on div "Timber Species" at bounding box center [96, 79] width 27 height 5
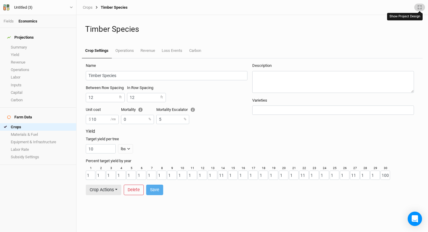
click at [421, 7] on icon "button" at bounding box center [420, 7] width 4 height 4
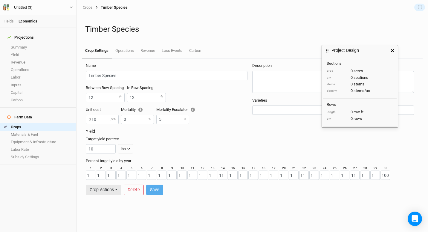
click at [82, 9] on div "Crops Timber Species" at bounding box center [253, 7] width 346 height 7
click at [84, 8] on link "Crops" at bounding box center [88, 7] width 10 height 5
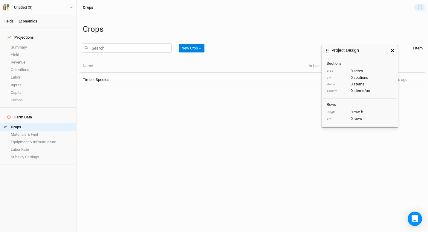
click at [6, 23] on link "Fields" at bounding box center [9, 21] width 10 height 4
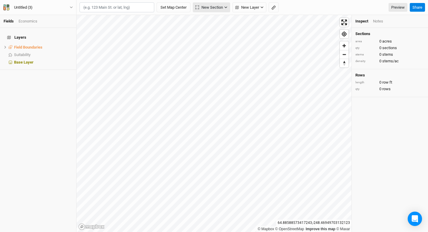
click at [215, 9] on span "New Section" at bounding box center [210, 7] width 28 height 6
click at [206, 48] on span "Upload" at bounding box center [210, 48] width 23 height 7
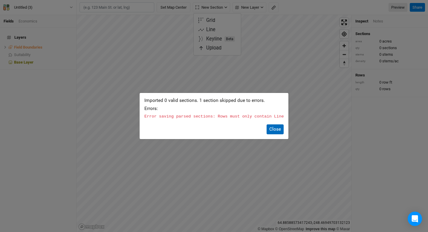
click at [271, 130] on button "Close" at bounding box center [275, 129] width 17 height 10
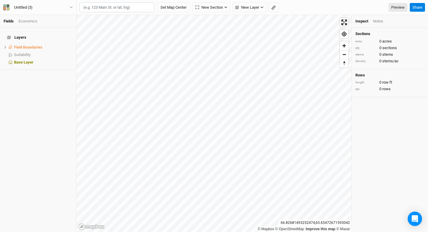
click at [211, 1] on div "Set Map Center New Section Grid Line Keyline Beta Upload New Layer Custom Conto…" at bounding box center [253, 7] width 352 height 15
click at [212, 4] on button "New Section" at bounding box center [211, 7] width 37 height 10
click at [209, 22] on div "Grid" at bounding box center [210, 20] width 9 height 7
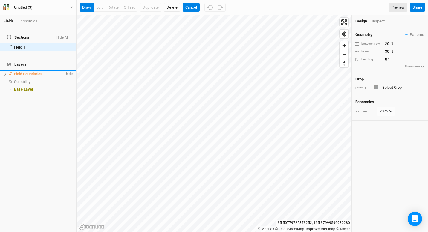
click at [26, 72] on span "Field Boundaries" at bounding box center [28, 74] width 28 height 4
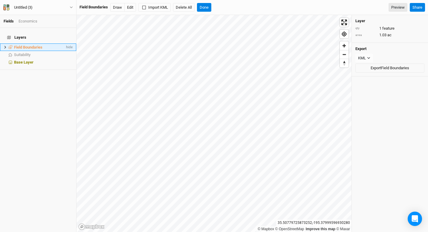
click at [28, 45] on span "Field Boundaries" at bounding box center [28, 47] width 28 height 4
click at [5, 45] on icon at bounding box center [5, 46] width 3 height 3
click at [21, 52] on span "GN_102_Nallusami_20250722_01" at bounding box center [46, 54] width 57 height 4
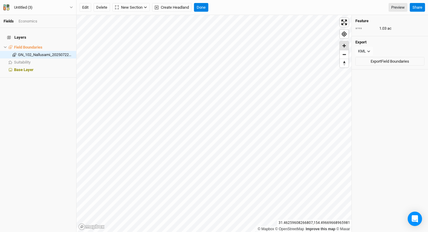
click at [346, 47] on span "Zoom in" at bounding box center [344, 45] width 9 height 9
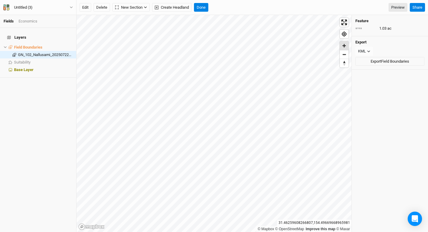
click at [346, 47] on span "Zoom in" at bounding box center [344, 45] width 9 height 9
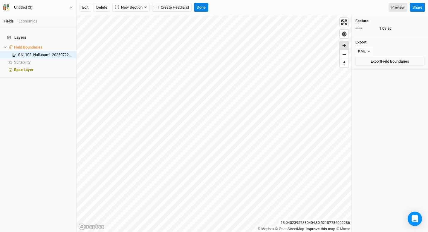
click at [344, 47] on span "Zoom in" at bounding box center [344, 45] width 9 height 9
click at [31, 52] on span "GN_102_Nallusami_20250722_01" at bounding box center [46, 54] width 57 height 4
click at [347, 47] on span "Zoom in" at bounding box center [344, 45] width 9 height 9
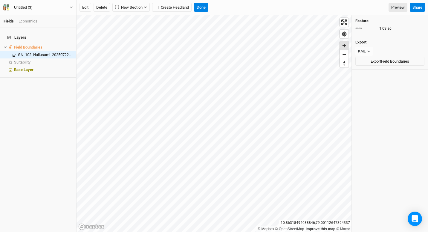
click at [347, 47] on span "Zoom in" at bounding box center [344, 45] width 9 height 9
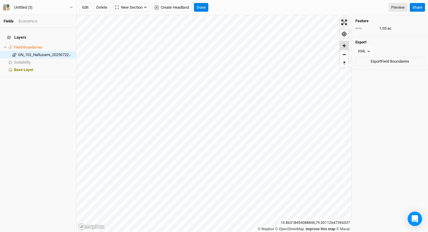
click at [347, 47] on span "Zoom in" at bounding box center [344, 45] width 9 height 9
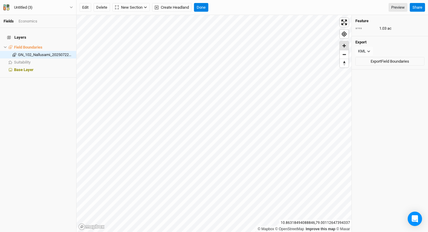
click at [347, 47] on span "Zoom in" at bounding box center [344, 45] width 9 height 9
click at [139, 8] on span "New Section" at bounding box center [129, 7] width 28 height 6
click at [136, 20] on button "Grid" at bounding box center [136, 19] width 47 height 9
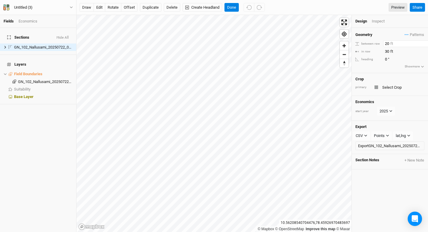
click at [390, 43] on input "20" at bounding box center [410, 43] width 52 height 7
type input "2"
type input "12"
click at [390, 51] on input "30" at bounding box center [410, 51] width 52 height 7
type input "3"
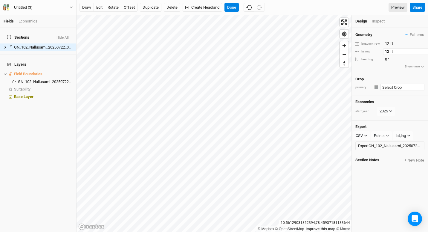
type input "12"
click at [390, 89] on input "text" at bounding box center [403, 86] width 44 height 7
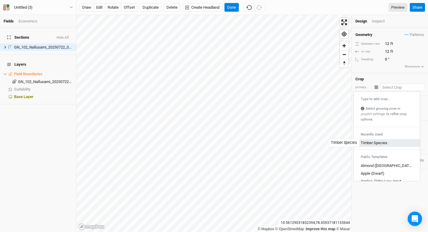
click at [378, 144] on div "Timber Species" at bounding box center [374, 142] width 27 height 5
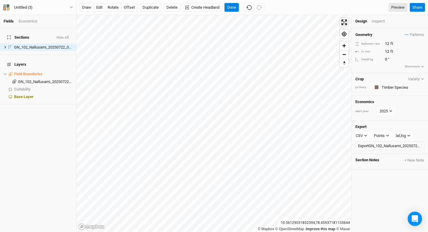
click at [395, 179] on div "Geometry Patterns ＋ New in-row pattern between row 12 ft in row 12 ft heading 0…" at bounding box center [390, 130] width 76 height 204
click at [19, 79] on span "GN_102_Nallusami_20250722_01" at bounding box center [46, 81] width 57 height 4
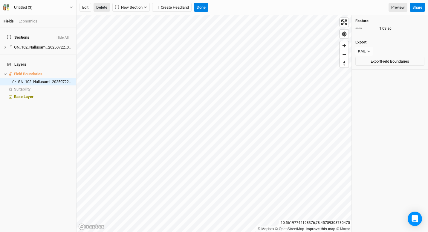
click at [99, 8] on button "Delete" at bounding box center [102, 7] width 16 height 9
click at [229, 12] on div "Are you sure you want to delete GN_102_Nallusami_20250722_01 ? Cancel Confirm P…" at bounding box center [253, 7] width 352 height 15
click at [229, 10] on button "Confirm" at bounding box center [222, 7] width 19 height 9
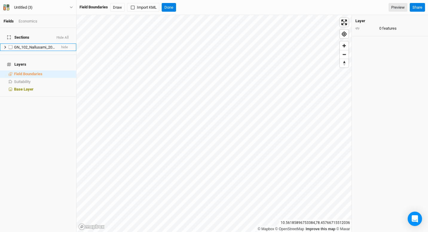
click at [37, 45] on span "GN_102_Nallusami_20250722_01 Field" at bounding box center [47, 47] width 66 height 4
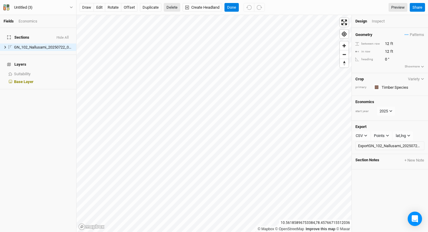
click at [175, 6] on button "Delete" at bounding box center [172, 7] width 16 height 9
click at [240, 9] on button "Confirm" at bounding box center [231, 7] width 19 height 9
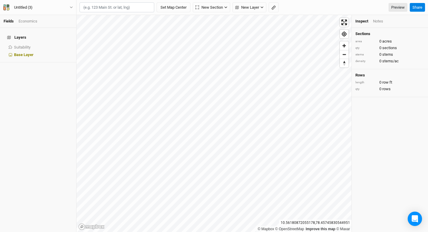
click at [46, 111] on div "Layers Suitability show Base Layer" at bounding box center [38, 130] width 76 height 204
click at [252, 4] on span "New Layer" at bounding box center [247, 7] width 24 height 6
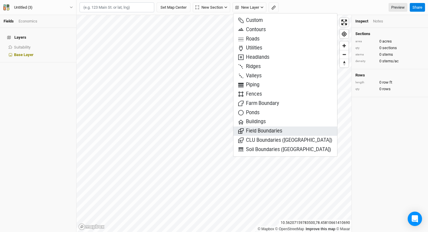
click at [264, 132] on span "Field Boundaries" at bounding box center [260, 130] width 44 height 7
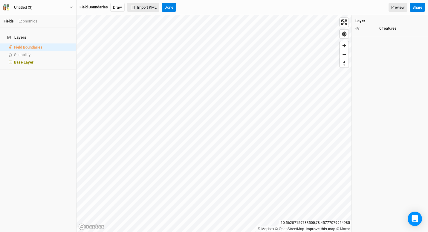
click at [147, 9] on button "Import KML" at bounding box center [143, 7] width 32 height 9
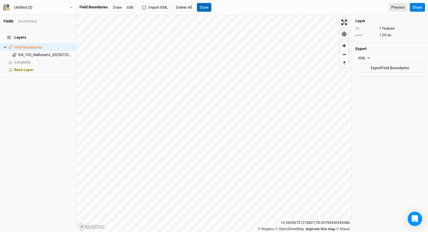
click at [209, 8] on button "Done" at bounding box center [204, 7] width 14 height 9
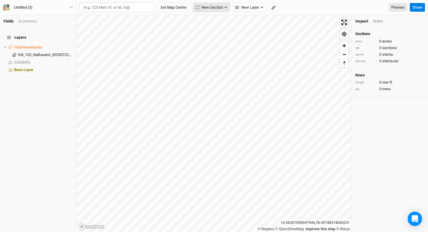
click at [212, 5] on span "New Section" at bounding box center [210, 7] width 28 height 6
click at [211, 19] on div "Grid" at bounding box center [210, 20] width 9 height 7
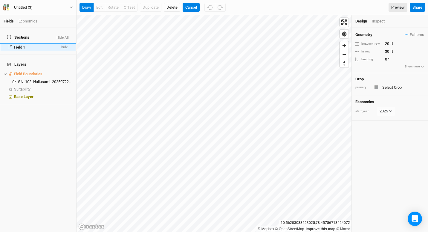
click at [33, 43] on li "Field 1 hide" at bounding box center [38, 46] width 76 height 7
click at [389, 47] on input "20" at bounding box center [410, 43] width 52 height 7
click at [399, 88] on input "text" at bounding box center [403, 86] width 44 height 7
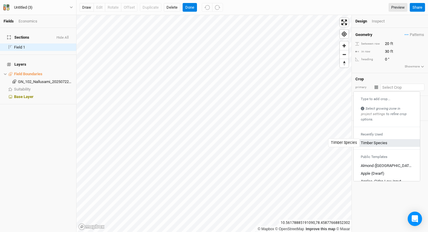
click at [382, 142] on div "Timber Species" at bounding box center [374, 142] width 27 height 5
type input "12"
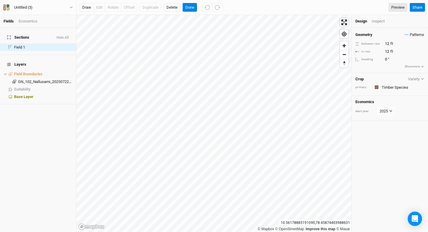
click at [405, 34] on span "Patterns" at bounding box center [414, 35] width 19 height 6
click at [380, 150] on div "Geometry Patterns between row 12 ft in row 12 ft heading 0 ° Show more Crop Var…" at bounding box center [390, 130] width 76 height 204
click at [194, 4] on button "Done" at bounding box center [190, 7] width 14 height 9
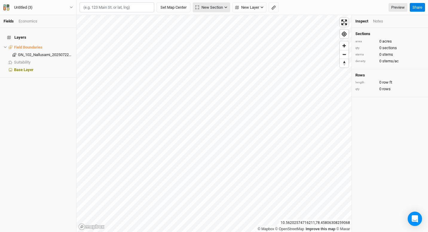
click at [216, 5] on span "New Section" at bounding box center [210, 7] width 28 height 6
click at [211, 23] on div "Grid" at bounding box center [210, 20] width 9 height 7
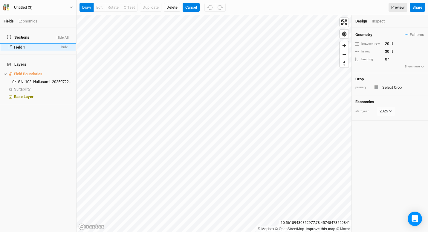
click at [28, 45] on div "Field 1" at bounding box center [35, 47] width 42 height 5
click at [388, 42] on input "20" at bounding box center [410, 43] width 52 height 7
click at [390, 43] on input "20" at bounding box center [410, 43] width 52 height 7
type input "2"
type input "12"
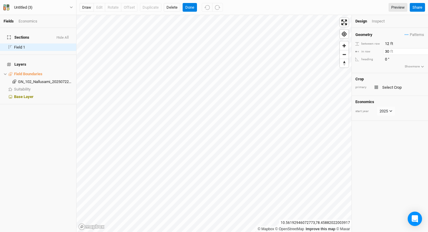
click at [389, 52] on input "30" at bounding box center [410, 51] width 52 height 7
type input "3"
type input "12"
click at [89, 8] on button "draw" at bounding box center [87, 7] width 14 height 9
click at [194, 6] on button "Cancel" at bounding box center [191, 7] width 17 height 9
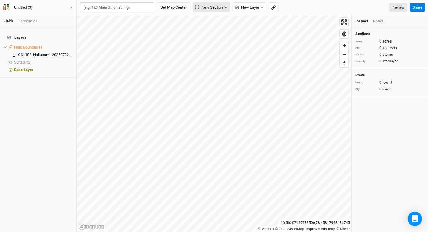
click at [215, 8] on span "New Section" at bounding box center [210, 7] width 28 height 6
click at [214, 21] on div "Grid" at bounding box center [210, 20] width 9 height 7
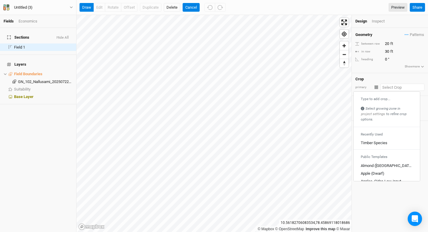
click at [390, 89] on input "text" at bounding box center [403, 86] width 44 height 7
click at [374, 142] on div "Timber Species" at bounding box center [374, 142] width 27 height 5
type input "12"
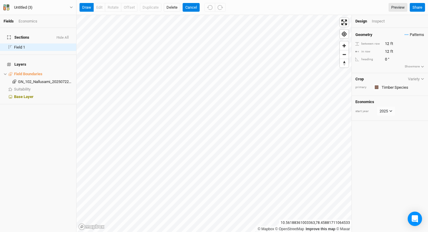
click at [416, 37] on span "Patterns" at bounding box center [414, 35] width 19 height 6
click at [404, 43] on div "＋ New in-row pattern" at bounding box center [403, 45] width 38 height 5
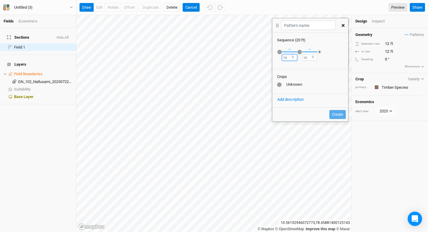
click at [287, 57] on input "10" at bounding box center [289, 57] width 15 height 6
type input "1"
type input "12"
click at [307, 58] on input "10" at bounding box center [309, 57] width 15 height 6
type input "1"
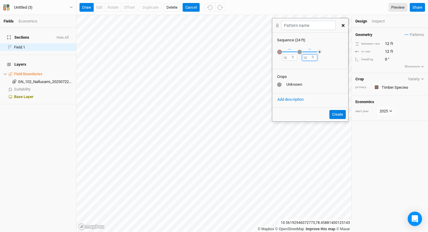
type input "12"
click at [334, 115] on button "Create" at bounding box center [338, 114] width 16 height 9
click at [307, 26] on input "text" at bounding box center [309, 25] width 54 height 9
type input "G"
type input "t"
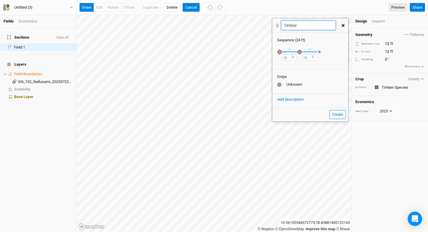
type input "Timber Species"
click at [338, 113] on button "Create" at bounding box center [338, 114] width 16 height 9
click at [337, 111] on button "Create" at bounding box center [338, 114] width 16 height 9
click at [334, 114] on button "Create" at bounding box center [338, 114] width 16 height 9
click at [300, 52] on div "button" at bounding box center [300, 52] width 4 height 4
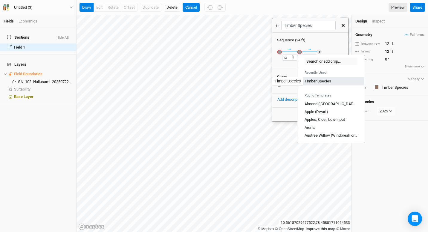
click at [308, 81] on div "Timber Species" at bounding box center [318, 80] width 27 height 5
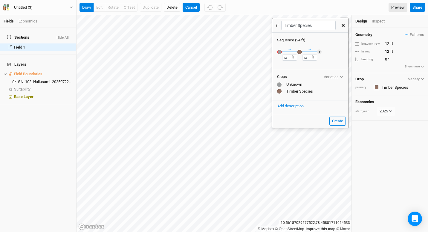
click at [279, 52] on div "button" at bounding box center [280, 52] width 4 height 4
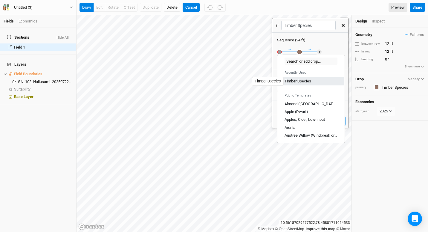
click at [301, 80] on div "Timber Species" at bounding box center [298, 80] width 27 height 5
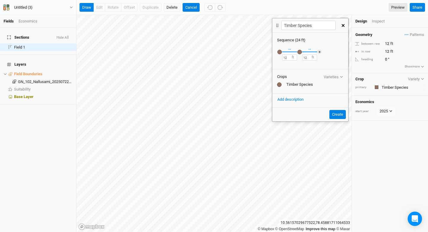
click at [344, 59] on div "Recently Used Timber Species Public Templates Almond (EU) Apple (Dwarf) Apples,…" at bounding box center [311, 55] width 76 height 25
click at [331, 112] on button "Create" at bounding box center [338, 114] width 16 height 9
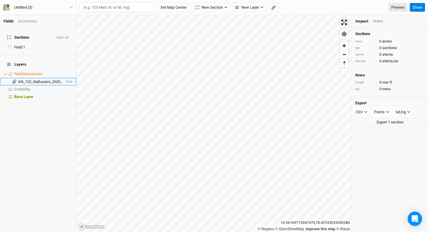
click at [32, 78] on li "GN_102_Nallusami_20250722_01 hide" at bounding box center [38, 81] width 76 height 7
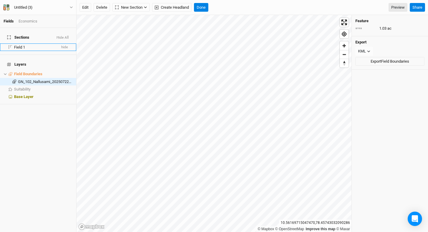
click at [28, 45] on div "Field 1" at bounding box center [35, 47] width 42 height 5
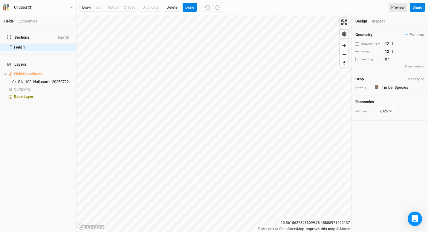
click at [407, 65] on button "Show more" at bounding box center [415, 66] width 20 height 5
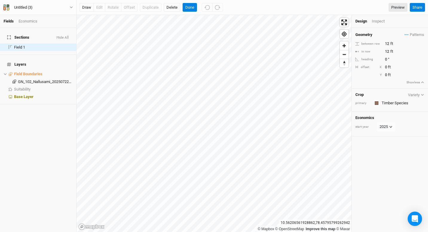
click at [421, 81] on icon "button" at bounding box center [422, 81] width 3 height 3
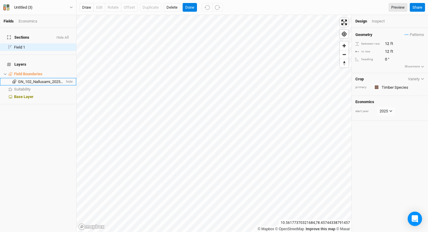
click at [21, 79] on span "GN_102_Nallusami_20250722_01" at bounding box center [46, 81] width 57 height 4
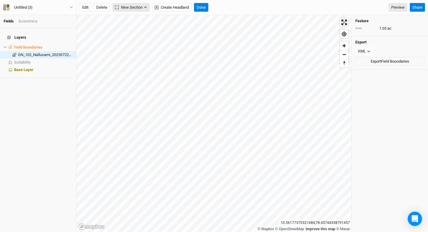
click at [139, 5] on span "New Section" at bounding box center [129, 7] width 28 height 6
click at [138, 20] on button "Grid" at bounding box center [136, 19] width 47 height 9
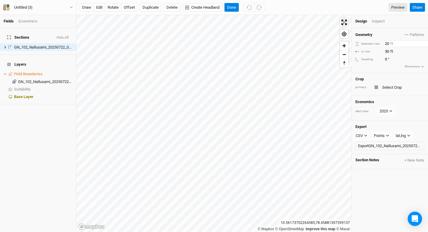
click at [388, 43] on input "20" at bounding box center [410, 43] width 52 height 7
type input "2"
type input "12"
click at [387, 34] on div "Geometry Patterns Timber Species view ＋ New in-row pattern" at bounding box center [390, 34] width 69 height 7
click at [390, 53] on input "30" at bounding box center [410, 51] width 52 height 7
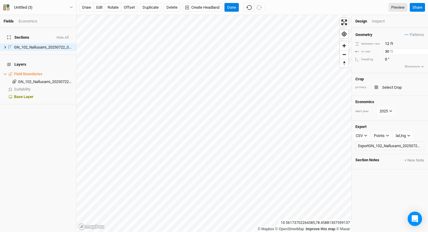
type input "3"
type input "12"
click at [389, 33] on div "Geometry Patterns Timber Species view ＋ New in-row pattern" at bounding box center [390, 34] width 69 height 7
click at [235, 6] on button "Done" at bounding box center [232, 7] width 14 height 9
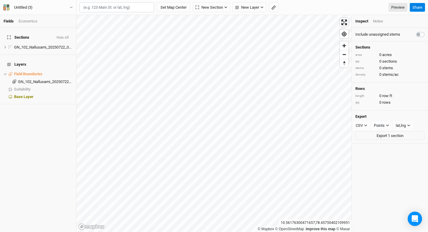
click at [39, 145] on div "Sections Hide All GN_102_Nallusami_20250722_01 Field hide Layers Field Boundari…" at bounding box center [38, 130] width 76 height 204
click at [30, 46] on li "GN_102_Nallusami_20250722_01 Field hide" at bounding box center [38, 46] width 76 height 7
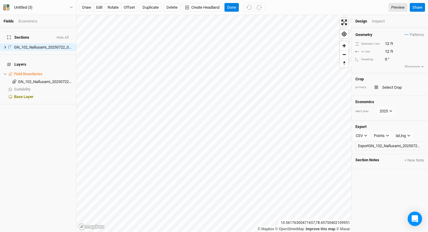
click at [26, 152] on div "Sections Hide All GN_102_Nallusami_20250722_01 Field hide Layers Field Boundari…" at bounding box center [38, 130] width 76 height 204
click at [227, 7] on button "Done" at bounding box center [232, 7] width 14 height 9
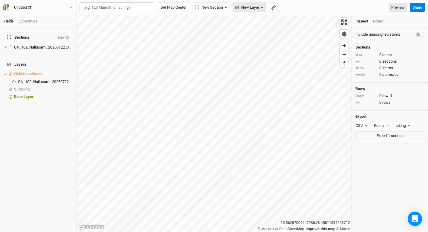
click at [243, 7] on span "New Layer" at bounding box center [247, 7] width 24 height 6
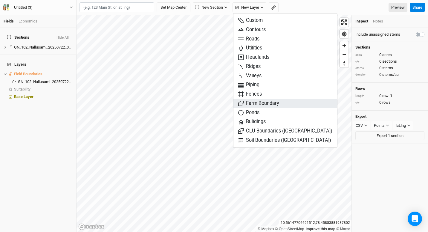
click at [267, 106] on span "Farm Boundary" at bounding box center [258, 103] width 41 height 7
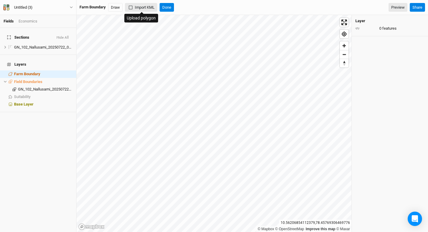
click at [134, 8] on button "Import KML" at bounding box center [141, 7] width 32 height 9
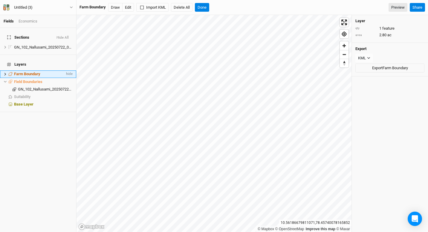
click at [6, 72] on icon at bounding box center [5, 73] width 3 height 3
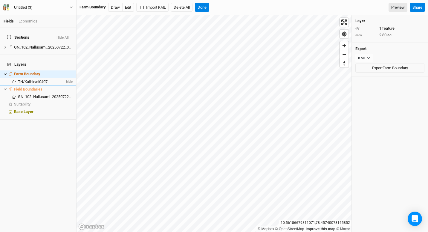
click at [45, 79] on span "TN/Kathirvel0407" at bounding box center [33, 81] width 30 height 4
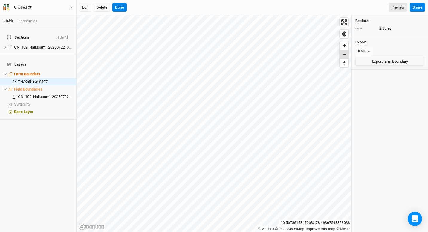
click at [343, 57] on span "Zoom out" at bounding box center [344, 54] width 9 height 8
click at [118, 9] on button "Done" at bounding box center [119, 7] width 14 height 9
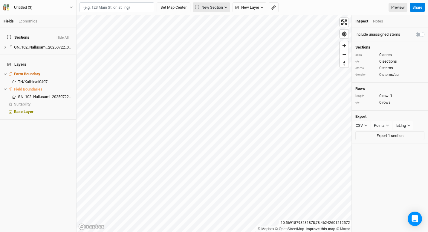
click at [211, 6] on span "New Section" at bounding box center [210, 7] width 28 height 6
click at [216, 21] on button "Grid" at bounding box center [217, 20] width 47 height 9
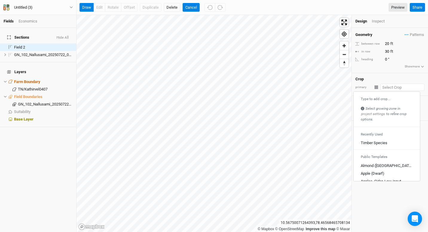
click at [401, 86] on input "text" at bounding box center [403, 86] width 44 height 7
click at [375, 140] on div "Timber Species" at bounding box center [374, 142] width 27 height 5
type input "12"
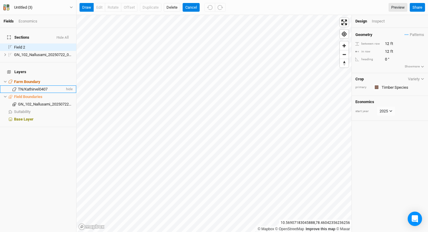
click at [27, 87] on span "TN/Kathirvel0407" at bounding box center [33, 89] width 30 height 4
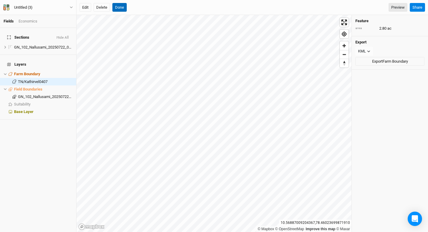
click at [121, 7] on button "Done" at bounding box center [119, 7] width 14 height 9
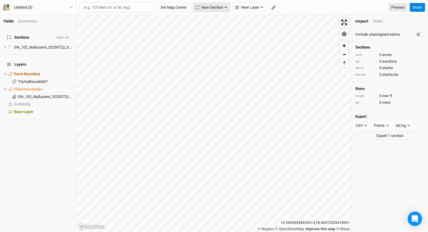
click at [213, 8] on span "New Section" at bounding box center [210, 7] width 28 height 6
click at [214, 18] on div "Grid" at bounding box center [210, 20] width 9 height 7
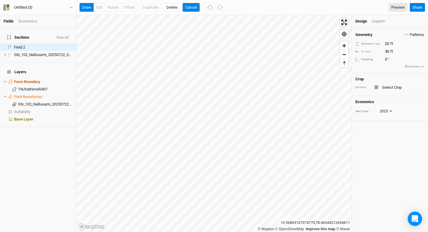
click at [405, 35] on span "Patterns" at bounding box center [414, 35] width 19 height 6
click at [391, 42] on button "Timber Species" at bounding box center [392, 45] width 36 height 9
click at [388, 43] on input "20" at bounding box center [410, 43] width 52 height 7
type input "0"
type input "12"
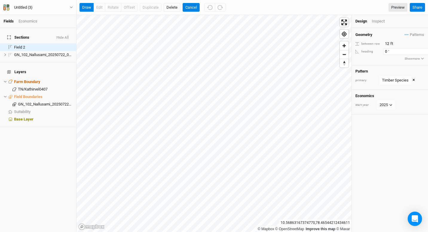
click at [395, 52] on input "0" at bounding box center [410, 51] width 52 height 7
click at [383, 66] on div "Pattern primary Timber Species Timber Species view ＋ New in-row pattern ×" at bounding box center [390, 77] width 76 height 25
click at [89, 8] on button "draw" at bounding box center [87, 7] width 14 height 9
click at [24, 45] on span "Field 2" at bounding box center [19, 47] width 11 height 4
click at [39, 87] on span "TN/Kathirvel0407" at bounding box center [33, 89] width 30 height 4
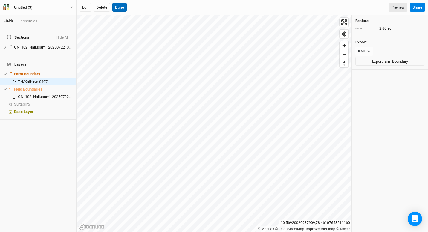
click at [116, 8] on button "Done" at bounding box center [119, 7] width 14 height 9
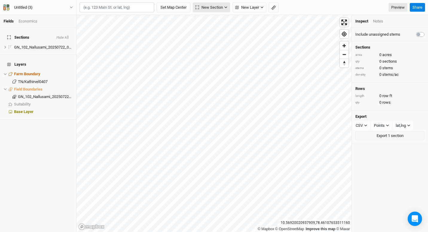
click at [209, 7] on span "New Section" at bounding box center [210, 7] width 28 height 6
click at [216, 19] on button "Grid" at bounding box center [217, 20] width 47 height 9
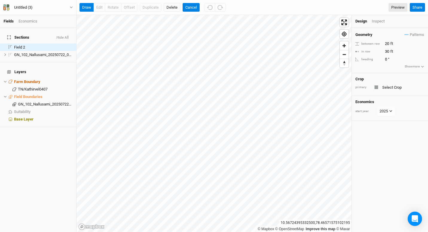
click at [413, 66] on button "Show more" at bounding box center [415, 66] width 20 height 5
click at [383, 102] on input "text" at bounding box center [403, 102] width 44 height 7
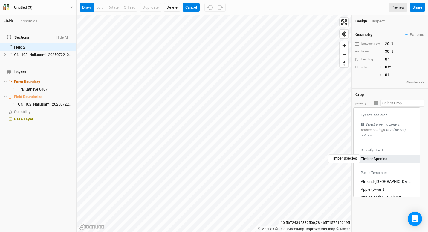
click at [369, 156] on div "Timber Species" at bounding box center [374, 158] width 27 height 5
type input "12"
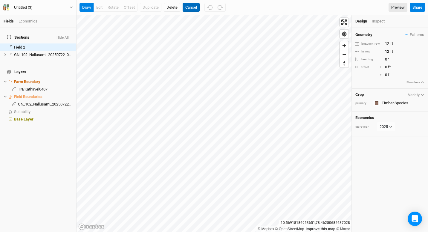
click at [193, 7] on button "Cancel" at bounding box center [191, 7] width 17 height 9
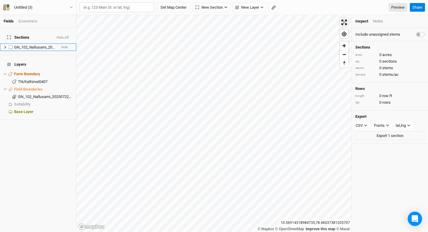
click at [42, 45] on span "GN_102_Nallusami_20250722_01 Field" at bounding box center [47, 47] width 66 height 4
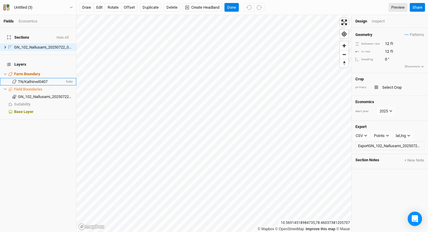
click at [31, 79] on span "TN/Kathirvel0407" at bounding box center [33, 81] width 30 height 4
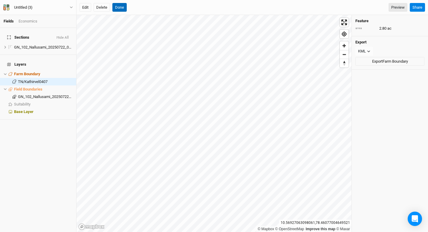
click at [118, 7] on button "Done" at bounding box center [119, 7] width 14 height 9
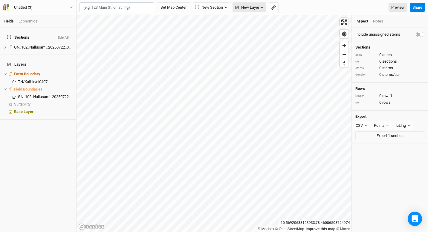
click at [250, 10] on span "New Layer" at bounding box center [247, 7] width 24 height 6
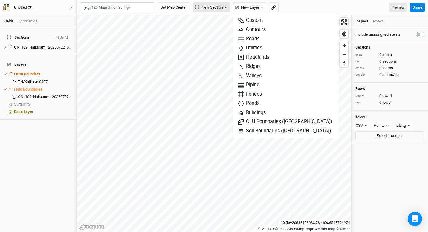
click at [215, 6] on span "New Section" at bounding box center [210, 7] width 28 height 6
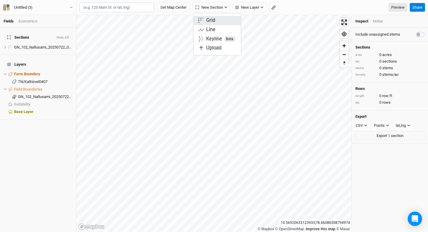
click at [219, 22] on button "Grid" at bounding box center [217, 20] width 47 height 9
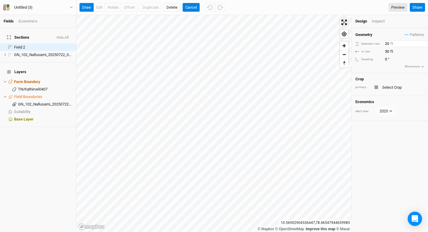
click at [388, 42] on input "20" at bounding box center [410, 43] width 52 height 7
type input "0"
type input "12"
click at [389, 51] on input "30" at bounding box center [410, 51] width 52 height 7
type input "3"
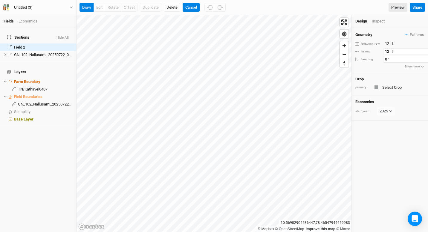
type input "12"
click at [388, 56] on input "0" at bounding box center [410, 59] width 52 height 7
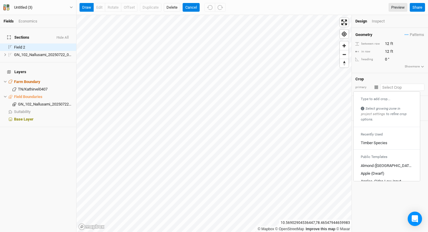
click at [393, 86] on input "text" at bounding box center [403, 86] width 44 height 7
click at [379, 142] on div "Timber Species" at bounding box center [374, 142] width 27 height 5
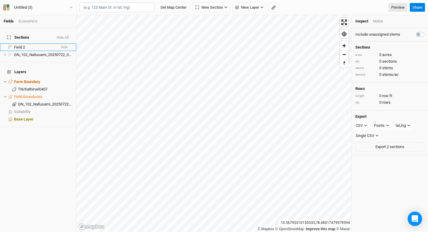
click at [22, 43] on li "Field 2 hide" at bounding box center [38, 46] width 76 height 7
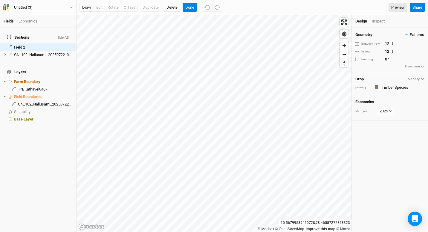
click at [411, 35] on span "Patterns" at bounding box center [414, 35] width 19 height 6
click at [396, 65] on div "Timber Species view ＋ New in-row pattern" at bounding box center [400, 52] width 54 height 29
click at [410, 32] on span "Patterns" at bounding box center [414, 35] width 19 height 6
click at [397, 62] on div "＋ New in-row pattern" at bounding box center [399, 59] width 43 height 5
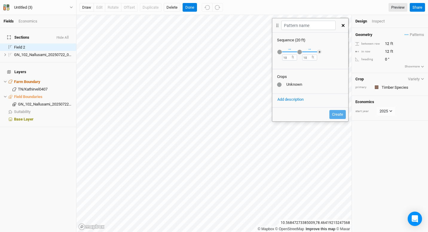
click at [280, 51] on div "button" at bounding box center [280, 52] width 4 height 4
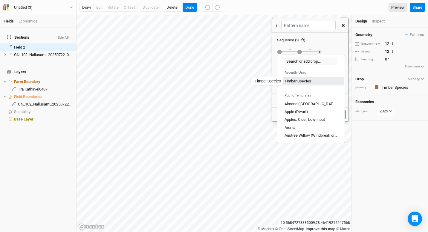
click at [308, 80] on div "Timber Species" at bounding box center [298, 80] width 27 height 5
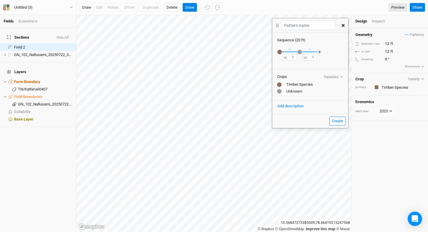
click at [300, 51] on div "button" at bounding box center [300, 52] width 4 height 4
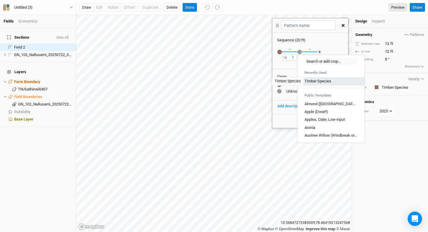
click at [310, 84] on div "Timber Species" at bounding box center [318, 80] width 27 height 5
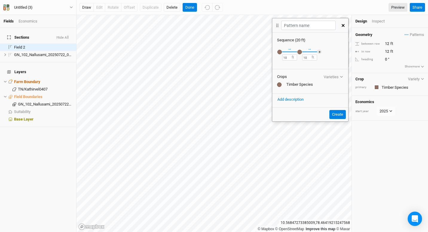
click at [333, 111] on button "Create" at bounding box center [338, 114] width 16 height 9
click at [318, 26] on input "text" at bounding box center [309, 25] width 54 height 9
type input "Temp 2"
click at [337, 111] on button "Create" at bounding box center [338, 114] width 16 height 9
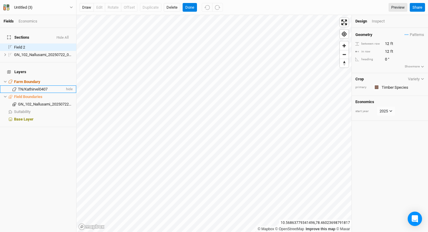
click at [31, 87] on span "TN/Kathirvel0407" at bounding box center [33, 89] width 30 height 4
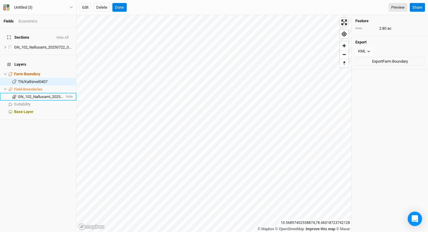
click at [38, 94] on span "GN_102_Nallusami_20250722_01" at bounding box center [46, 96] width 57 height 4
click at [40, 79] on span "TN/Kathirvel0407" at bounding box center [33, 81] width 30 height 4
click at [101, 7] on button "Delete" at bounding box center [102, 7] width 16 height 9
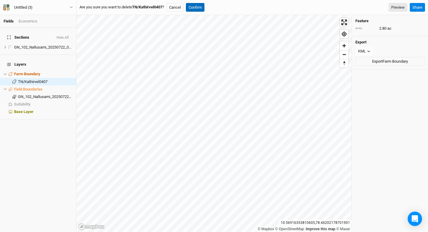
click at [202, 7] on button "Confirm" at bounding box center [195, 7] width 19 height 9
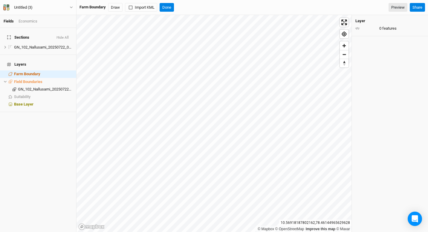
click at [142, 12] on div "Farm Boundary Draw Import KML Done Preview Share" at bounding box center [253, 7] width 352 height 15
click at [36, 72] on span "Farm Boundary" at bounding box center [27, 74] width 26 height 4
click at [21, 79] on span "Field Boundaries" at bounding box center [28, 81] width 28 height 4
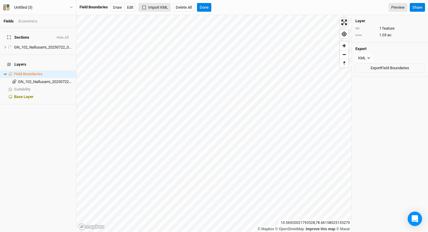
click at [150, 11] on button "Import KML" at bounding box center [155, 7] width 32 height 9
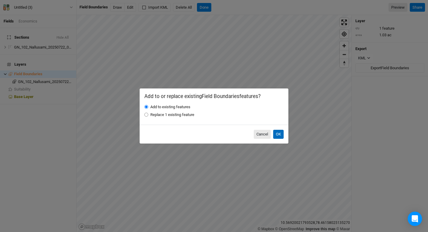
click at [279, 133] on button "OK" at bounding box center [278, 134] width 10 height 9
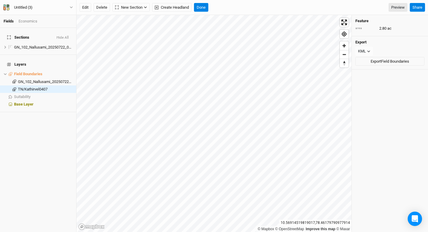
click at [130, 2] on div "Edit Delete New Section Grid Keyline Beta Create Headland Done Preview Share" at bounding box center [253, 7] width 352 height 15
click at [131, 5] on span "New Section" at bounding box center [129, 7] width 28 height 6
click at [137, 21] on button "Grid" at bounding box center [136, 19] width 47 height 9
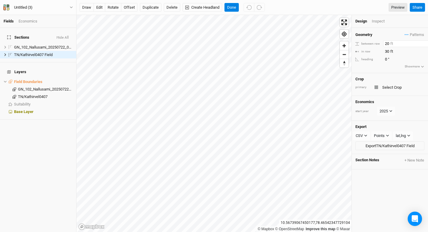
click at [388, 45] on input "20" at bounding box center [410, 43] width 52 height 7
click at [390, 45] on input "20" at bounding box center [410, 43] width 52 height 7
type input "2"
type input "12"
click at [388, 51] on input "30" at bounding box center [410, 51] width 52 height 7
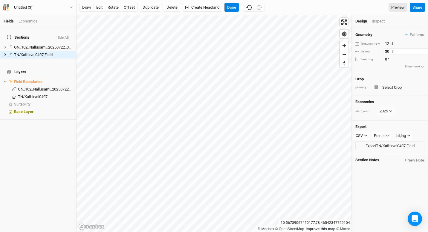
type input "0"
type input "12"
click at [389, 78] on div "Crop" at bounding box center [390, 79] width 69 height 5
click at [388, 58] on input "0" at bounding box center [410, 59] width 52 height 7
click at [391, 59] on input "30" at bounding box center [410, 59] width 52 height 7
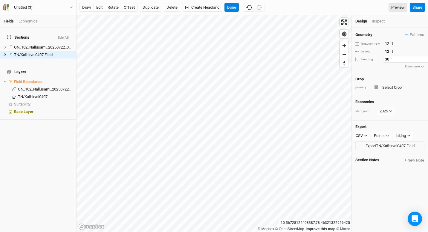
type input "3"
type input "0"
click at [390, 58] on input "0" at bounding box center [410, 59] width 52 height 7
click at [411, 66] on button "Show more" at bounding box center [415, 66] width 20 height 5
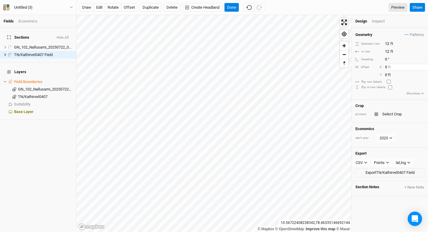
click at [387, 68] on input "0" at bounding box center [410, 67] width 52 height 7
type input "5"
click at [388, 75] on input "0" at bounding box center [410, 75] width 52 height 7
type input "10"
click at [387, 66] on input "5" at bounding box center [410, 67] width 52 height 7
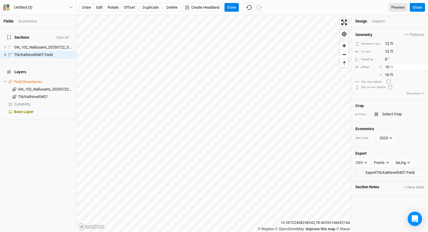
click at [389, 66] on input "10" at bounding box center [410, 67] width 52 height 7
type input "1"
click at [389, 66] on input "10" at bounding box center [410, 67] width 52 height 7
type input "1"
type input "15"
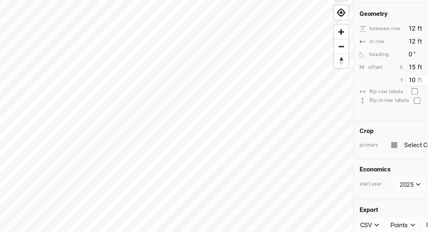
click at [389, 75] on input "10" at bounding box center [410, 75] width 52 height 7
type input "1"
type input "15"
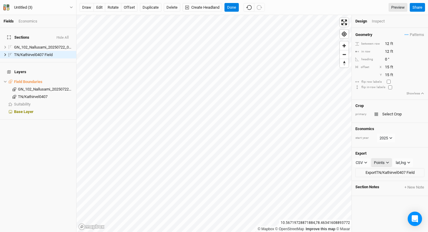
click at [381, 160] on div "Points" at bounding box center [379, 162] width 11 height 6
click at [366, 158] on button "CSV" at bounding box center [361, 162] width 17 height 9
click at [363, 201] on span "PDF" at bounding box center [365, 201] width 9 height 7
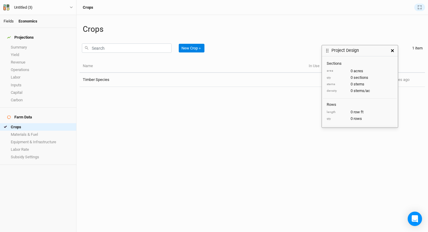
click at [10, 20] on link "Fields" at bounding box center [9, 21] width 10 height 4
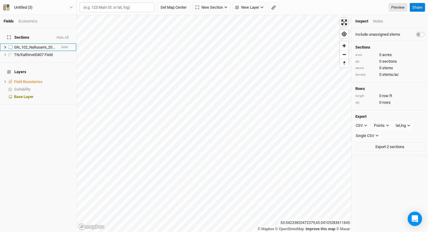
click at [28, 45] on span "GN_102_Nallusami_20250722_01 Field" at bounding box center [47, 47] width 66 height 4
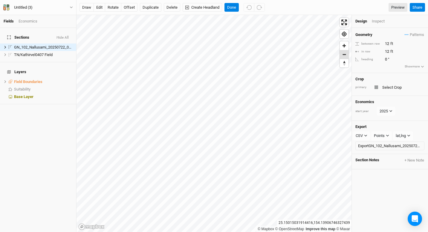
click at [343, 53] on span "Zoom out" at bounding box center [344, 54] width 9 height 8
click at [344, 47] on span "Zoom in" at bounding box center [344, 45] width 9 height 9
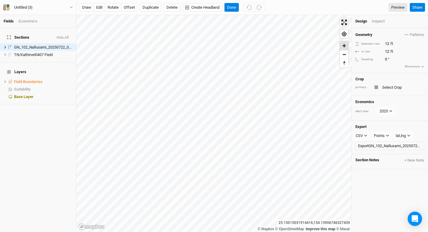
click at [344, 47] on span "Zoom in" at bounding box center [344, 45] width 9 height 9
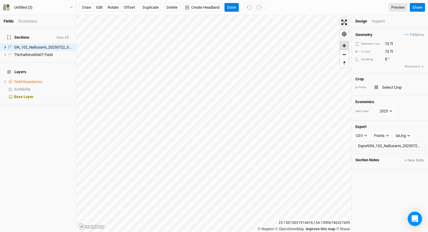
click at [344, 47] on span "Zoom in" at bounding box center [344, 45] width 9 height 9
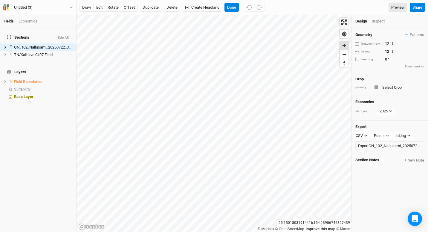
click at [344, 47] on span "Zoom in" at bounding box center [344, 45] width 9 height 9
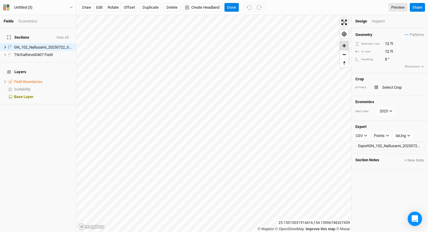
click at [344, 47] on span "Zoom in" at bounding box center [344, 45] width 9 height 9
click at [25, 45] on span "GN_102_Nallusami_20250722_01 Field" at bounding box center [47, 47] width 66 height 4
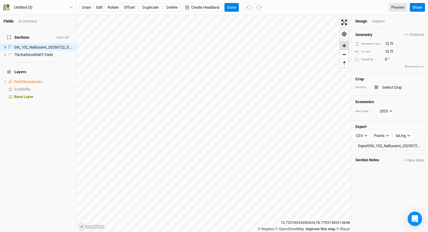
click at [344, 47] on span "Zoom in" at bounding box center [344, 45] width 9 height 9
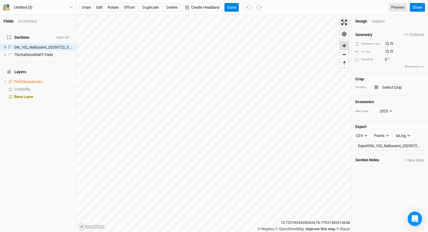
click at [344, 47] on span "Zoom in" at bounding box center [344, 45] width 9 height 9
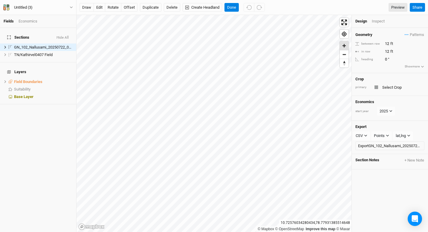
click at [344, 47] on span "Zoom in" at bounding box center [344, 45] width 9 height 9
click at [343, 47] on span "Zoom in" at bounding box center [344, 45] width 9 height 9
click at [36, 45] on span "GN_102_Nallusami_20250722_01 Field" at bounding box center [47, 47] width 66 height 4
click at [411, 66] on button "Show more" at bounding box center [415, 66] width 20 height 5
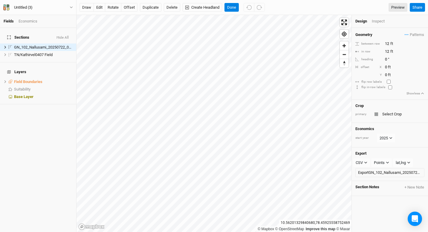
click at [389, 80] on input "checkbox" at bounding box center [389, 82] width 4 height 4
checkbox input "false"
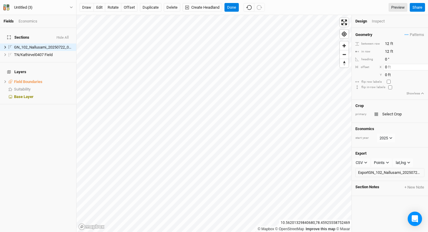
click at [387, 67] on input "0" at bounding box center [410, 67] width 52 height 7
click at [387, 59] on input "0" at bounding box center [410, 59] width 52 height 7
type input "50"
click at [419, 8] on button "Share" at bounding box center [417, 7] width 15 height 9
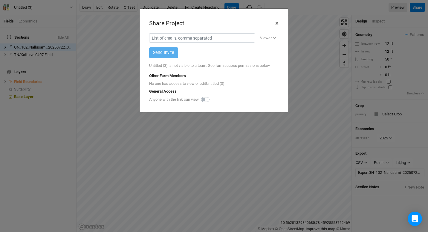
click at [276, 23] on button "×" at bounding box center [277, 23] width 4 height 10
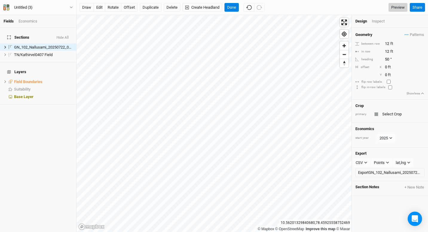
click at [398, 8] on link "Preview" at bounding box center [398, 7] width 19 height 9
click at [389, 66] on input "0" at bounding box center [410, 67] width 52 height 7
type input "19"
click at [386, 74] on input "0" at bounding box center [410, 75] width 52 height 7
type input "20"
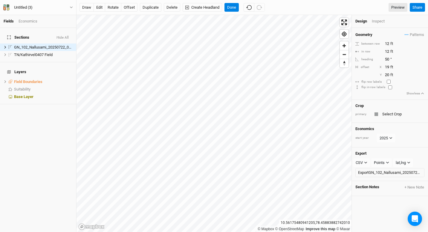
click at [390, 80] on input "checkbox" at bounding box center [389, 82] width 4 height 4
checkbox input "false"
click at [390, 67] on input "19" at bounding box center [410, 67] width 52 height 7
type input "1"
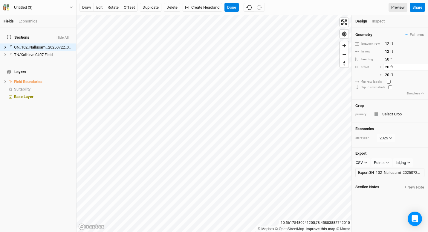
click at [390, 67] on input "20" at bounding box center [410, 67] width 52 height 7
type input "2"
type input "10"
click at [389, 74] on input "20" at bounding box center [410, 75] width 52 height 7
type input "2"
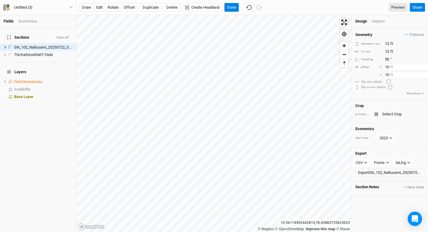
type input "10"
click at [389, 68] on input "10" at bounding box center [410, 67] width 52 height 7
type input "15"
click at [389, 42] on input "12" at bounding box center [410, 43] width 52 height 7
type input "13"
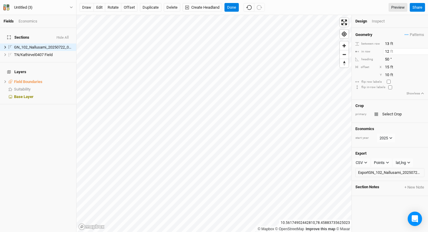
click at [389, 51] on input "12" at bounding box center [410, 51] width 52 height 7
type input "13"
click at [389, 60] on input "50" at bounding box center [410, 59] width 52 height 7
click at [404, 64] on input "15" at bounding box center [410, 67] width 52 height 7
click at [355, 1] on div "draw edit rotate offset Duplicate Delete Create Headland Done Preview Share" at bounding box center [253, 7] width 352 height 15
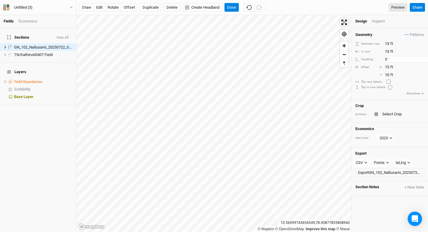
click at [389, 61] on input "0" at bounding box center [410, 59] width 52 height 7
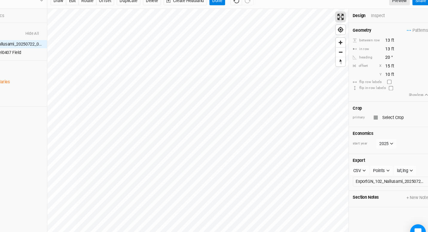
click at [343, 19] on span "Enter fullscreen" at bounding box center [344, 22] width 9 height 9
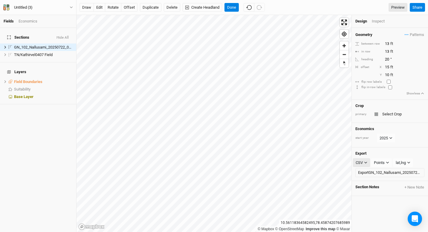
click at [369, 163] on button "CSV" at bounding box center [361, 162] width 17 height 9
click at [383, 190] on div "Section Notes + New Note" at bounding box center [390, 188] width 76 height 15
click at [406, 159] on div "lat,lng" at bounding box center [401, 162] width 10 height 6
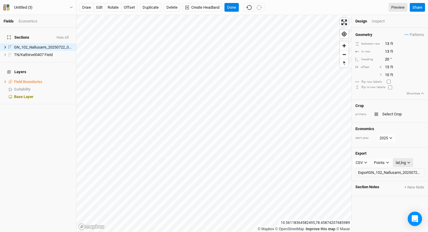
click at [406, 159] on div "lat,lng" at bounding box center [401, 162] width 10 height 6
click at [384, 162] on div "Points" at bounding box center [379, 162] width 11 height 6
click at [396, 146] on div "Economics start year 2025" at bounding box center [390, 135] width 76 height 25
click at [419, 7] on button "Share" at bounding box center [417, 7] width 15 height 9
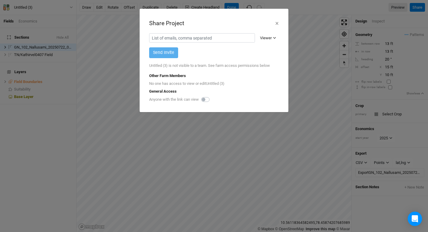
click at [271, 38] on div "Viewer" at bounding box center [266, 38] width 12 height 6
click at [276, 23] on button "×" at bounding box center [277, 23] width 4 height 10
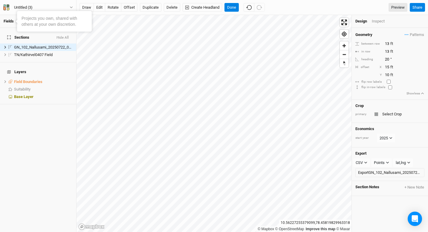
click at [6, 21] on link "Fields" at bounding box center [9, 21] width 10 height 4
drag, startPoint x: 19, startPoint y: 42, endPoint x: 10, endPoint y: 43, distance: 8.5
click at [10, 43] on label at bounding box center [10, 46] width 7 height 7
click at [10, 45] on input "checkbox" at bounding box center [11, 47] width 4 height 4
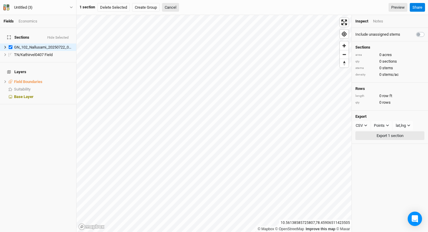
click at [373, 132] on button "Export 1 section" at bounding box center [390, 135] width 69 height 9
click at [365, 123] on button "CSV" at bounding box center [361, 125] width 17 height 9
click at [365, 206] on div "Include unassigned stems Sections area 0 acres qty 0 sections stems 0 stems den…" at bounding box center [390, 130] width 76 height 204
click at [364, 123] on button "CSV" at bounding box center [361, 125] width 17 height 9
click at [366, 152] on span "KML" at bounding box center [366, 155] width 10 height 7
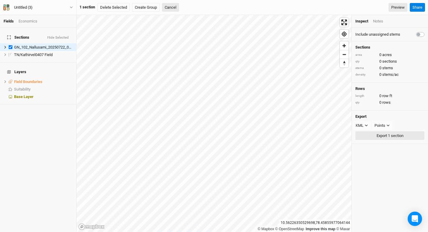
click at [381, 133] on button "Export 1 section" at bounding box center [390, 135] width 69 height 9
click at [384, 169] on div "Include unassigned stems Sections area 0 acres qty 0 sections stems 0 stems den…" at bounding box center [390, 130] width 76 height 204
click at [17, 45] on span "GN_102_Nallusami_20250722_01 Field" at bounding box center [47, 47] width 66 height 4
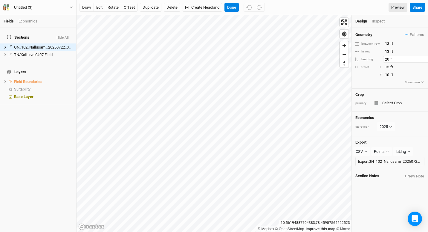
click at [389, 60] on input "20" at bounding box center [410, 59] width 52 height 7
click at [389, 60] on input "10" at bounding box center [410, 59] width 52 height 7
click at [389, 60] on input "7" at bounding box center [410, 59] width 52 height 7
click at [389, 66] on input "15" at bounding box center [410, 67] width 52 height 7
click at [388, 59] on input "4" at bounding box center [410, 59] width 52 height 7
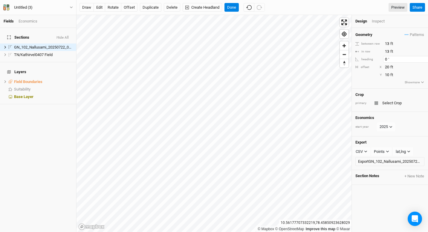
click at [387, 59] on input "0" at bounding box center [410, 59] width 52 height 7
click at [362, 155] on button "CSV" at bounding box center [361, 151] width 17 height 9
click at [368, 179] on span "KML" at bounding box center [366, 181] width 10 height 7
click at [382, 181] on div "Section Notes + New Note" at bounding box center [390, 177] width 76 height 15
click at [404, 137] on div "Export KML CSV JSON KML PDF SHP Points Points Rows Boundary Export GN_102_Nallu…" at bounding box center [390, 153] width 76 height 34
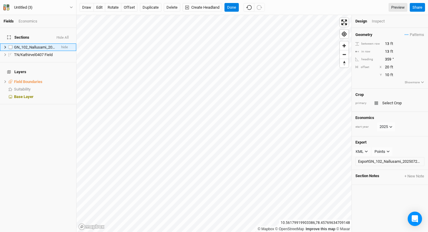
click at [35, 45] on span "GN_102_Nallusami_20250722_01 Field" at bounding box center [47, 47] width 66 height 4
click at [12, 43] on label at bounding box center [10, 46] width 7 height 7
click at [12, 45] on input "checkbox" at bounding box center [11, 47] width 4 height 4
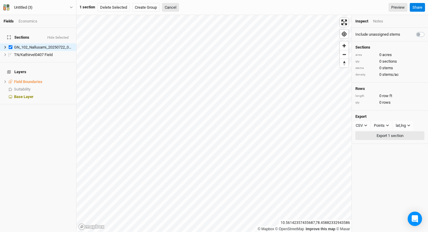
click at [368, 136] on button "Export 1 section" at bounding box center [390, 135] width 69 height 9
click at [363, 125] on button "CSV" at bounding box center [361, 125] width 17 height 9
click at [364, 155] on span "KML" at bounding box center [366, 155] width 10 height 7
click at [369, 133] on button "Export 1 section" at bounding box center [390, 135] width 69 height 9
click at [404, 105] on div "Rows length 0 row ft qty 0 rows" at bounding box center [390, 97] width 76 height 28
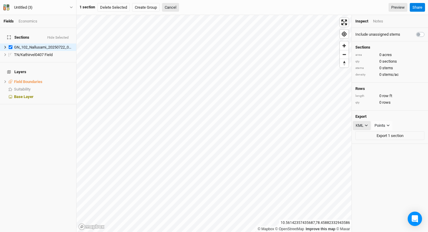
click at [369, 124] on button "KML" at bounding box center [362, 125] width 18 height 9
click at [367, 161] on span "PDF" at bounding box center [365, 164] width 9 height 7
click at [371, 134] on button "Export 1 section" at bounding box center [390, 135] width 69 height 9
click at [25, 45] on span "GN_102_Nallusami_20250722_01 Field" at bounding box center [47, 47] width 66 height 4
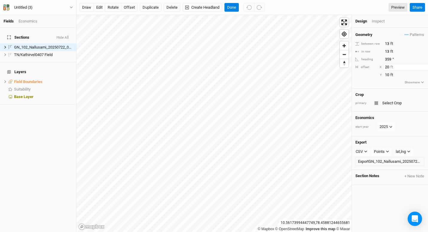
click at [389, 67] on input "20" at bounding box center [410, 67] width 52 height 7
click at [409, 81] on button "Show more" at bounding box center [415, 82] width 20 height 5
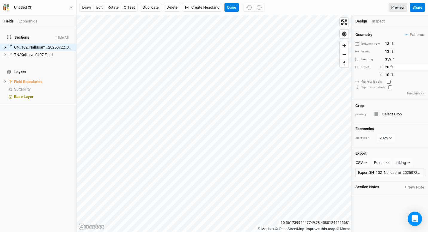
click at [389, 67] on input "20" at bounding box center [410, 67] width 52 height 7
click at [389, 81] on input "checkbox" at bounding box center [389, 82] width 4 height 4
click at [389, 80] on input "checkbox" at bounding box center [389, 82] width 4 height 4
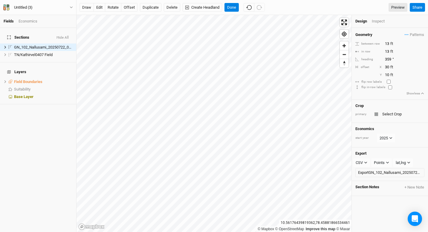
click at [389, 80] on input "checkbox" at bounding box center [389, 82] width 4 height 4
click at [383, 67] on div "offset X 30 ft" at bounding box center [390, 67] width 69 height 7
click at [387, 66] on input "30" at bounding box center [410, 67] width 52 height 7
click at [390, 74] on input "10" at bounding box center [410, 75] width 52 height 7
click at [389, 86] on input "checkbox" at bounding box center [391, 87] width 4 height 4
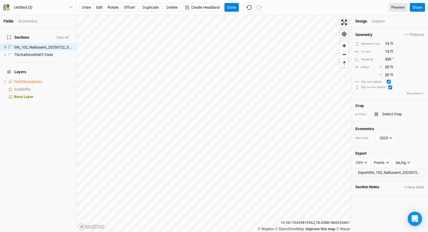
click at [389, 87] on input "checkbox" at bounding box center [391, 87] width 4 height 4
click at [388, 74] on input "20" at bounding box center [410, 75] width 52 height 7
click at [390, 74] on input "20" at bounding box center [410, 75] width 52 height 7
click at [394, 59] on input "359" at bounding box center [410, 59] width 52 height 7
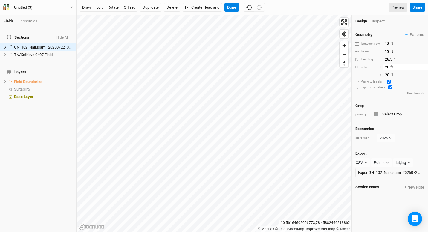
click at [390, 67] on input "20" at bounding box center [410, 67] width 52 height 7
click at [390, 72] on input "20" at bounding box center [410, 75] width 52 height 7
click at [389, 80] on input "checkbox" at bounding box center [389, 82] width 4 height 4
click at [389, 86] on input "checkbox" at bounding box center [391, 87] width 4 height 4
click at [389, 75] on input "20" at bounding box center [410, 75] width 52 height 7
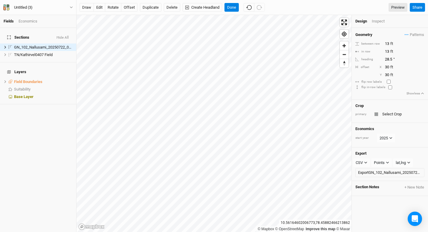
click at [361, 64] on div "offset X 30 ft" at bounding box center [390, 67] width 69 height 7
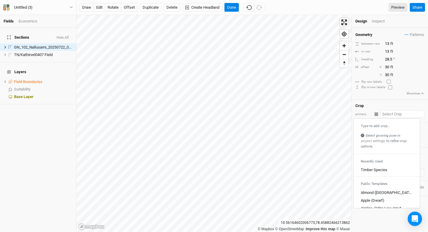
click at [387, 116] on input "text" at bounding box center [403, 113] width 44 height 7
click at [382, 168] on div "Timber Species" at bounding box center [374, 169] width 27 height 5
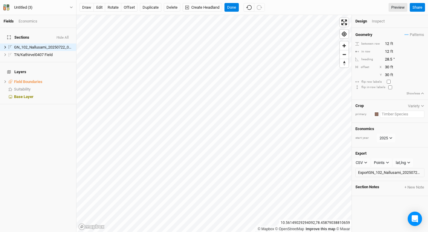
click at [394, 114] on input "text" at bounding box center [402, 113] width 45 height 7
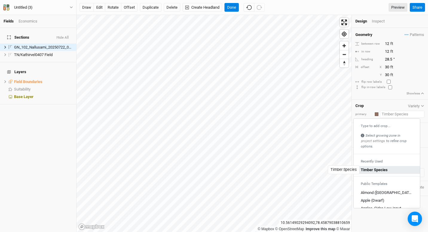
click at [385, 169] on div "Timber Species" at bounding box center [374, 169] width 27 height 5
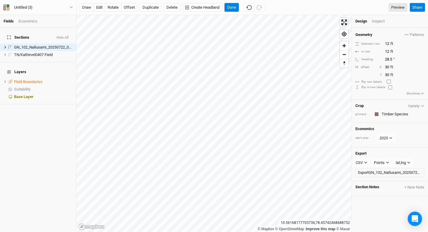
click at [17, 147] on div "Sections Hide All GN_102_Nallusami_20250722_01 Field hide TN/Kathirvel0407 Fiel…" at bounding box center [38, 130] width 76 height 204
click at [40, 132] on div "Sections Hide All GN_102_Nallusami_20250722_01 Field hide TN/Kathirvel0407 Fiel…" at bounding box center [38, 130] width 76 height 204
click at [389, 42] on input "12" at bounding box center [410, 43] width 52 height 7
click at [390, 53] on input "12" at bounding box center [410, 51] width 52 height 7
click at [402, 86] on div "flip in-row labels" at bounding box center [390, 87] width 69 height 4
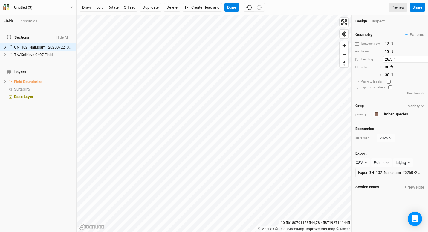
click at [388, 60] on input "28.5" at bounding box center [410, 59] width 52 height 7
click at [100, 9] on button "edit" at bounding box center [100, 7] width 12 height 9
click at [389, 45] on input "12" at bounding box center [410, 43] width 52 height 7
click at [393, 21] on button "button" at bounding box center [389, 21] width 8 height 4
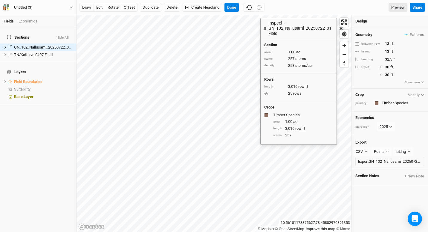
click at [355, 5] on div "draw edit rotate offset Duplicate Delete Create Headland Done Preview" at bounding box center [244, 7] width 328 height 9
click at [98, 7] on button "edit" at bounding box center [100, 7] width 12 height 9
click at [311, 11] on div "draw edit rotate offset Duplicate Delete Create Headland Done Preview" at bounding box center [244, 7] width 328 height 9
click at [233, 5] on button "Done" at bounding box center [232, 7] width 14 height 9
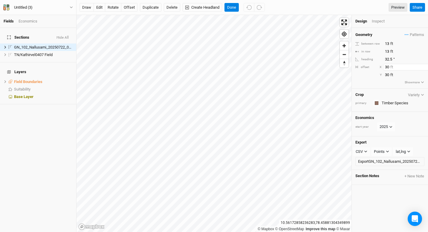
click at [390, 67] on input "30" at bounding box center [410, 67] width 52 height 7
click at [389, 73] on input "30" at bounding box center [410, 75] width 52 height 7
click at [388, 34] on div "Geometry Patterns Timber Species view Temp 2 view ＋ New in-row pattern" at bounding box center [390, 34] width 69 height 7
click at [377, 197] on div "Geometry Patterns Timber Species view Temp 2 view ＋ New in-row pattern between …" at bounding box center [390, 130] width 76 height 204
click at [100, 9] on button "edit" at bounding box center [100, 7] width 12 height 9
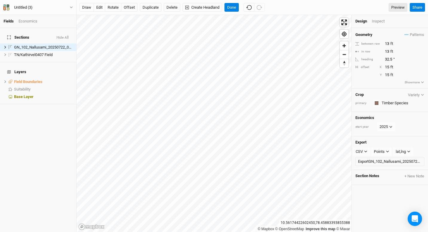
click at [379, 28] on div "Geometry Patterns Timber Species view Temp 2 view ＋ New in-row pattern between …" at bounding box center [390, 58] width 76 height 61
click at [380, 23] on div "Inspect" at bounding box center [382, 21] width 21 height 5
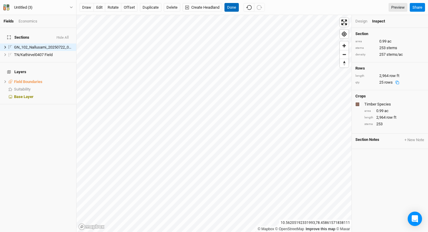
click at [231, 4] on button "Done" at bounding box center [232, 7] width 14 height 9
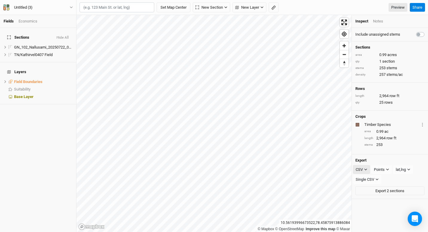
click at [367, 168] on icon "button" at bounding box center [365, 169] width 3 height 3
click at [365, 202] on span "KML" at bounding box center [366, 199] width 10 height 7
click at [386, 178] on button "Export 2 sections" at bounding box center [390, 179] width 69 height 9
click at [381, 202] on div "Include unassigned stems Sections area 0.99 acres qty 1 section stems 253 stems…" at bounding box center [390, 130] width 76 height 204
click at [367, 165] on button "KML" at bounding box center [362, 169] width 18 height 9
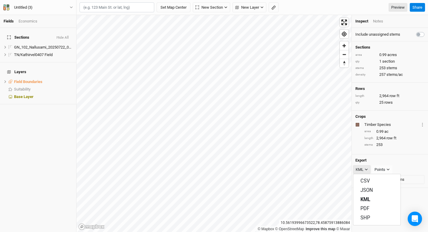
click at [367, 165] on button "KML" at bounding box center [362, 169] width 18 height 9
click at [383, 200] on button "KML" at bounding box center [377, 199] width 47 height 9
click at [380, 177] on button "Export 2 sections" at bounding box center [390, 179] width 69 height 9
click at [414, 56] on div "area 0.99 acres" at bounding box center [390, 54] width 69 height 5
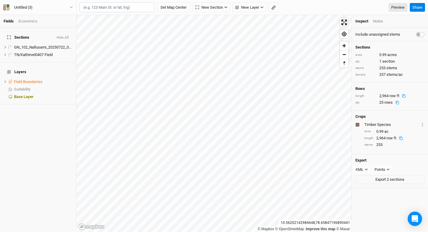
click at [363, 24] on div "Inspect" at bounding box center [362, 21] width 13 height 5
click at [28, 45] on span "GN_102_Nallusami_20250722_01 Field" at bounding box center [47, 47] width 66 height 4
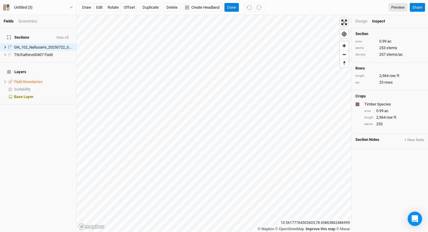
click at [363, 25] on div "Design Inspect" at bounding box center [390, 21] width 76 height 13
click at [364, 22] on div "Design" at bounding box center [362, 21] width 12 height 5
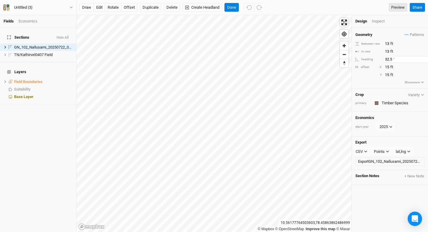
click at [391, 59] on input "32.5" at bounding box center [410, 59] width 52 height 7
click at [99, 7] on button "edit" at bounding box center [100, 7] width 12 height 9
click at [237, 9] on button "Done" at bounding box center [232, 7] width 14 height 9
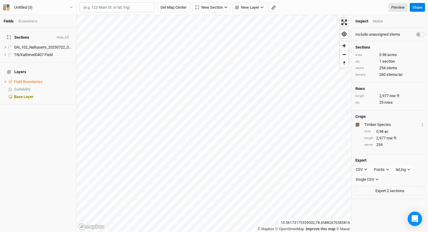
click at [365, 20] on div "Inspect" at bounding box center [362, 21] width 13 height 5
click at [376, 23] on div "Notes" at bounding box center [378, 21] width 10 height 5
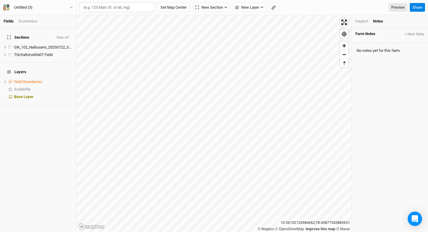
click at [365, 20] on div "Inspect" at bounding box center [362, 21] width 13 height 5
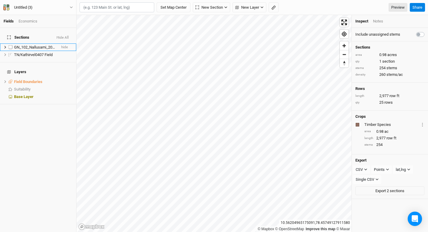
click at [34, 45] on span "GN_102_Nallusami_20250722_01 Field" at bounding box center [47, 47] width 66 height 4
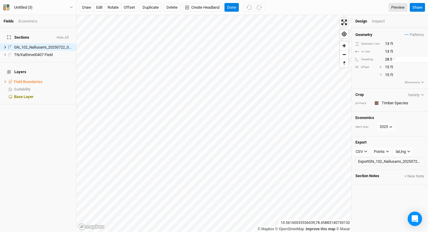
click at [388, 60] on input "28.5" at bounding box center [410, 59] width 52 height 7
click at [231, 10] on button "Done" at bounding box center [232, 7] width 14 height 9
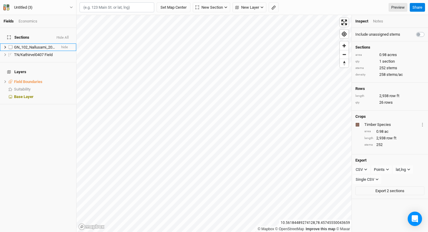
click at [9, 43] on label at bounding box center [10, 46] width 7 height 7
click at [9, 45] on input "checkbox" at bounding box center [11, 47] width 4 height 4
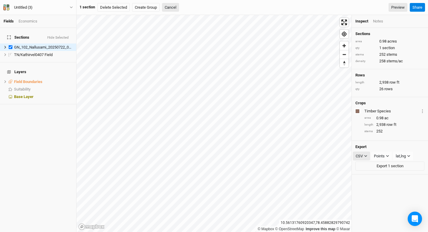
click at [367, 152] on button "CSV" at bounding box center [361, 155] width 17 height 9
click at [365, 189] on span "KML" at bounding box center [366, 185] width 10 height 7
click at [387, 166] on button "Export 1 section" at bounding box center [390, 165] width 69 height 9
click at [57, 149] on div "Sections Hide Selected GN_102_Nallusami_20250722_01 Field hide TN/Kathirvel0407…" at bounding box center [38, 130] width 76 height 204
click at [28, 45] on span "GN_102_Nallusami_20250722_01 Field" at bounding box center [47, 47] width 66 height 4
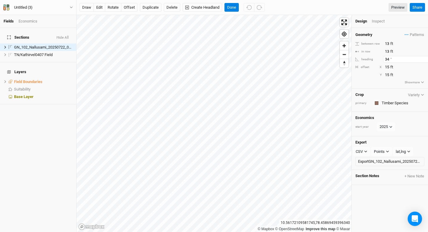
click at [389, 59] on input "34" at bounding box center [410, 59] width 52 height 7
click at [388, 60] on input "0" at bounding box center [410, 59] width 52 height 7
click at [382, 20] on div "Inspect" at bounding box center [382, 21] width 21 height 5
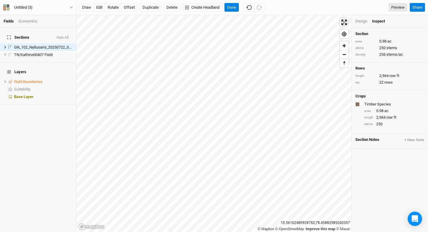
click at [365, 8] on div "draw edit rotate offset Duplicate Delete Create Headland Done Preview" at bounding box center [244, 7] width 328 height 9
click at [41, 52] on span "TN/Kathirvel0407 Field" at bounding box center [33, 54] width 39 height 4
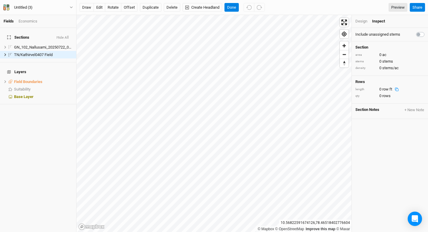
click at [364, 22] on div "Design" at bounding box center [362, 21] width 12 height 5
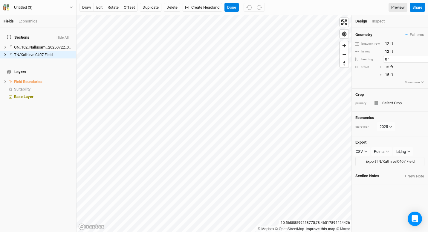
click at [388, 60] on input "0" at bounding box center [410, 59] width 52 height 7
click at [387, 58] on input "2" at bounding box center [410, 59] width 52 height 7
click at [348, 25] on span "Enter fullscreen" at bounding box center [344, 22] width 9 height 9
click at [388, 43] on input "12" at bounding box center [410, 43] width 52 height 7
click at [387, 52] on input "12" at bounding box center [410, 51] width 52 height 7
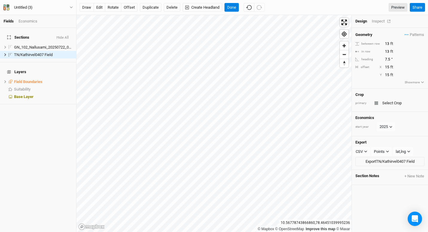
click at [382, 19] on div "Inspect" at bounding box center [382, 21] width 21 height 5
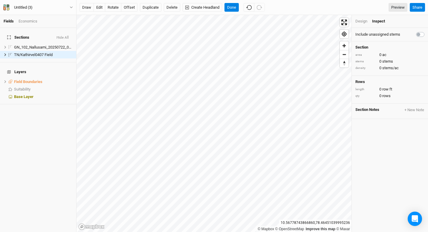
click at [363, 22] on div "Design" at bounding box center [362, 21] width 12 height 5
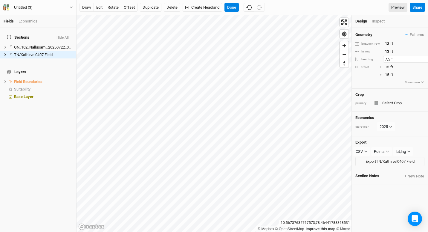
click at [393, 60] on input "7.5" at bounding box center [410, 59] width 52 height 7
click at [390, 102] on input "text" at bounding box center [403, 102] width 44 height 7
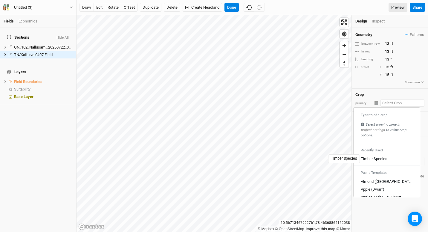
click at [372, 158] on div "Timber Species" at bounding box center [374, 158] width 27 height 5
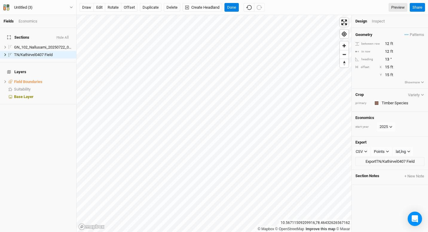
click at [370, 89] on div "Crop Variety primary Colors Brown Orange Yellow Green Blue Purple Pink Red" at bounding box center [390, 100] width 76 height 23
click at [400, 60] on input "13" at bounding box center [410, 59] width 52 height 7
click at [364, 81] on div "Geometry Patterns Timber Species view Temp 2 view ＋ New in-row pattern between …" at bounding box center [390, 58] width 76 height 61
click at [379, 25] on div "Design Inspect" at bounding box center [390, 21] width 76 height 13
click at [380, 21] on div "Inspect" at bounding box center [382, 21] width 21 height 5
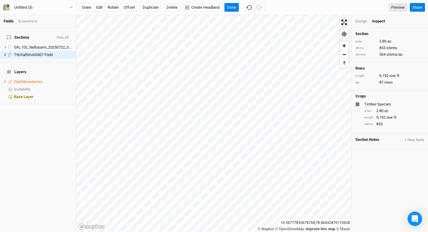
click at [363, 22] on div "Design" at bounding box center [362, 21] width 12 height 5
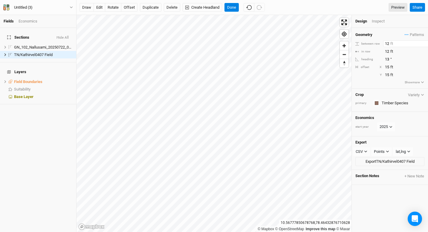
click at [389, 45] on input "12" at bounding box center [410, 43] width 52 height 7
click at [389, 51] on input "12" at bounding box center [410, 51] width 52 height 7
click at [389, 41] on input "12" at bounding box center [410, 43] width 52 height 7
click at [393, 32] on div "Geometry Patterns Timber Species view Temp 2 view ＋ New in-row pattern" at bounding box center [390, 34] width 69 height 7
click at [389, 61] on input "13" at bounding box center [410, 59] width 52 height 7
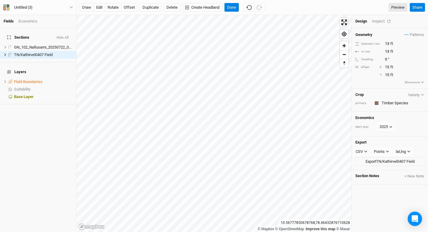
click at [379, 23] on div "Inspect" at bounding box center [382, 21] width 21 height 5
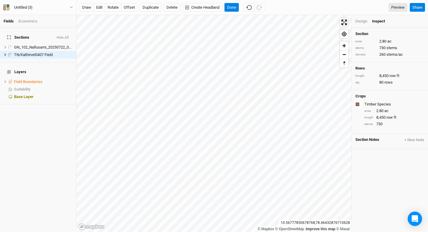
click at [363, 21] on div "Design" at bounding box center [362, 21] width 12 height 5
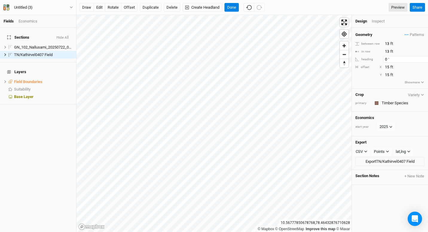
click at [387, 59] on input "0" at bounding box center [410, 59] width 52 height 7
click at [389, 51] on input "13" at bounding box center [410, 51] width 52 height 7
click at [390, 43] on input "13" at bounding box center [410, 43] width 52 height 7
click at [389, 49] on input "13" at bounding box center [410, 51] width 52 height 7
click at [358, 21] on div "Design" at bounding box center [362, 21] width 12 height 5
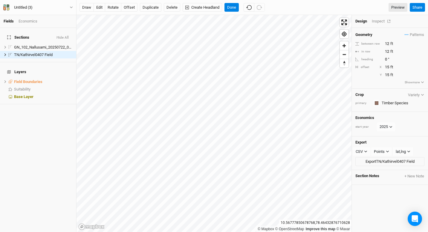
click at [378, 23] on div "Inspect" at bounding box center [382, 21] width 21 height 5
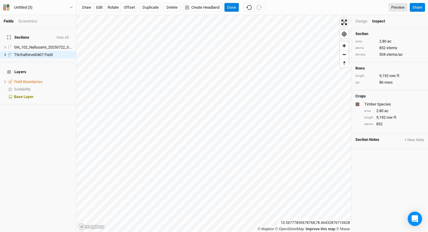
click at [361, 21] on div "Design" at bounding box center [362, 21] width 12 height 5
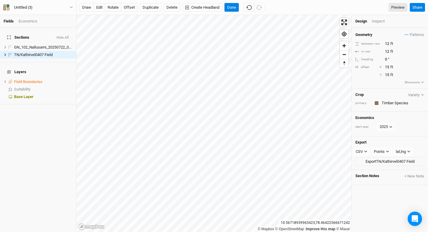
click at [381, 25] on div "Design Inspect" at bounding box center [390, 21] width 76 height 13
click at [381, 20] on div "Inspect" at bounding box center [382, 21] width 21 height 5
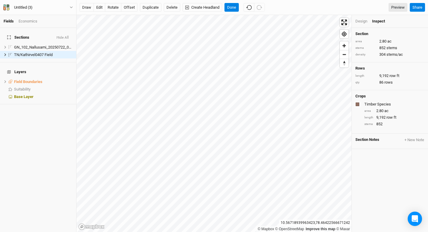
click at [365, 20] on div "Design" at bounding box center [362, 21] width 12 height 5
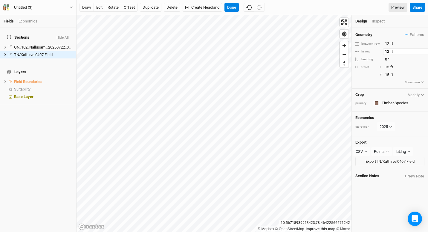
click at [389, 52] on input "12" at bounding box center [410, 51] width 52 height 7
click at [389, 42] on input "12" at bounding box center [410, 43] width 52 height 7
click at [50, 43] on li "GN_102_Nallusami_20250722_01 Field hide" at bounding box center [38, 46] width 76 height 7
click at [393, 57] on input "0" at bounding box center [410, 59] width 52 height 7
click at [384, 22] on div "Inspect" at bounding box center [382, 21] width 21 height 5
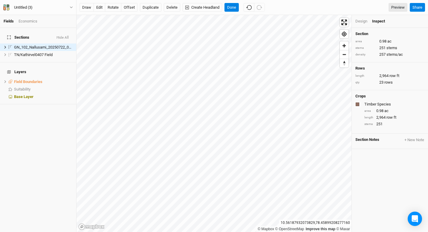
click at [363, 22] on div "Design" at bounding box center [362, 21] width 12 height 5
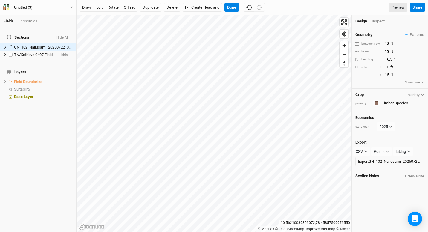
click at [39, 52] on span "TN/Kathirvel0407 Field" at bounding box center [33, 54] width 39 height 4
click at [390, 44] on input "12" at bounding box center [410, 43] width 52 height 7
click at [389, 50] on input "12" at bounding box center [410, 51] width 52 height 7
click at [390, 32] on div "Geometry Patterns Timber Species view Temp 2 view ＋ New in-row pattern" at bounding box center [390, 34] width 69 height 7
click at [417, 35] on span "Patterns" at bounding box center [414, 35] width 19 height 6
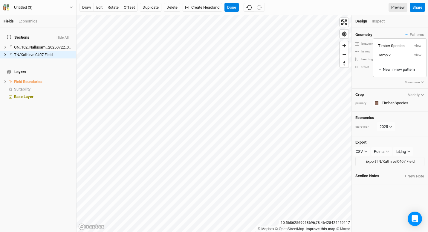
click at [394, 23] on li "Inspect" at bounding box center [385, 21] width 26 height 5
click at [372, 43] on div "between row" at bounding box center [369, 44] width 26 height 4
click at [26, 8] on div "Untitled (3)" at bounding box center [23, 7] width 19 height 6
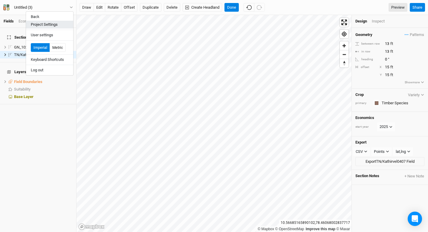
click at [38, 22] on button "Project Settings" at bounding box center [49, 25] width 47 height 8
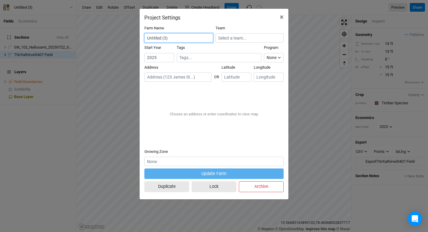
click at [204, 36] on input "Untitled (3)" at bounding box center [178, 37] width 69 height 9
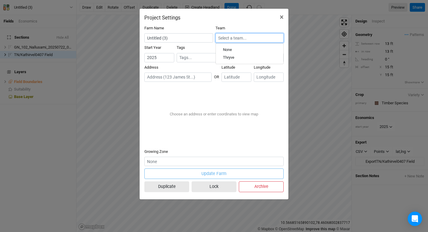
click at [223, 38] on input "text" at bounding box center [250, 37] width 68 height 9
click at [281, 17] on span "×" at bounding box center [282, 17] width 4 height 8
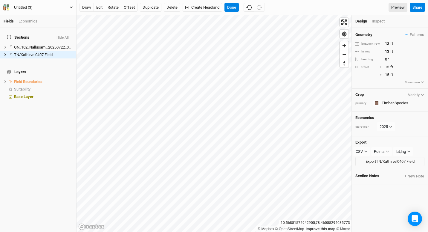
click at [44, 7] on button "Untitled (3)" at bounding box center [38, 7] width 70 height 7
click at [42, 34] on button "User settings" at bounding box center [49, 35] width 47 height 8
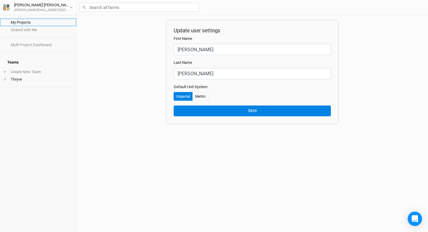
click at [33, 23] on link "My Projects" at bounding box center [38, 22] width 76 height 7
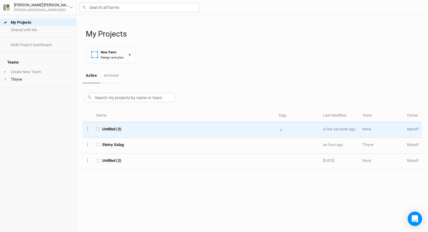
click at [305, 128] on div "+ + New Tag" at bounding box center [298, 129] width 38 height 7
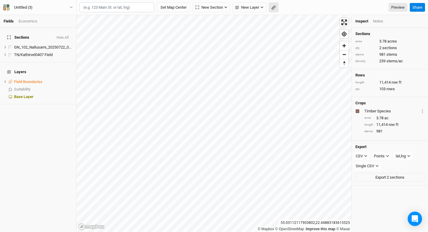
click at [273, 8] on icon "button" at bounding box center [274, 7] width 4 height 4
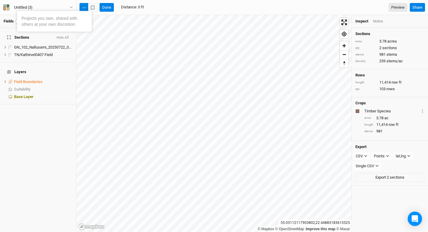
click at [7, 20] on link "Fields" at bounding box center [9, 21] width 10 height 4
click at [412, 112] on div "Timber Species Layer 1 Sections GN_102_Nallusami_20250722_01 Field TN/Kathirvel…" at bounding box center [395, 110] width 60 height 7
click at [421, 111] on button "Layer 1" at bounding box center [423, 110] width 4 height 7
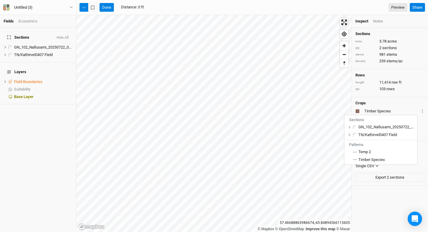
click at [71, 11] on div "Untitled (3) Back Project Settings User settings Imperial Metric Keyboard Short…" at bounding box center [38, 7] width 77 height 15
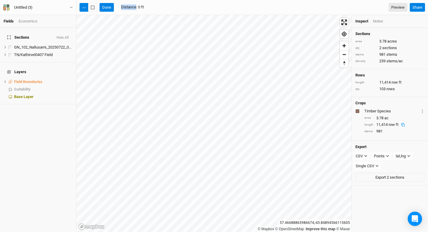
click at [71, 11] on div "Untitled (3) Back Project Settings User settings Imperial Metric Keyboard Short…" at bounding box center [38, 7] width 77 height 15
drag, startPoint x: 71, startPoint y: 11, endPoint x: 71, endPoint y: 8, distance: 3.3
click at [71, 8] on icon "button" at bounding box center [71, 7] width 3 height 3
click at [55, 48] on button "Metric" at bounding box center [58, 47] width 16 height 9
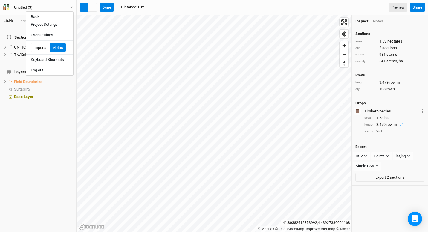
click at [376, 21] on div "Notes" at bounding box center [378, 21] width 10 height 5
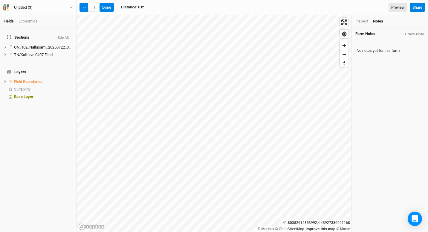
click at [360, 20] on div "Inspect" at bounding box center [362, 21] width 13 height 5
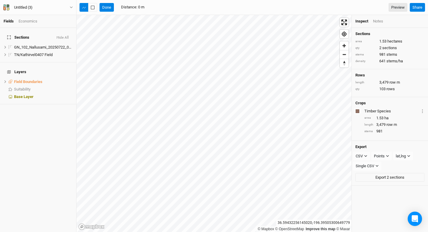
click at [25, 18] on div "Fields Economics" at bounding box center [38, 21] width 76 height 13
click at [26, 22] on div "Economics" at bounding box center [28, 21] width 19 height 5
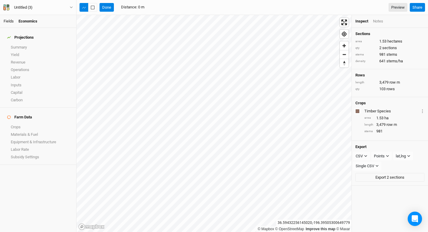
click at [8, 20] on link "Fields" at bounding box center [9, 21] width 10 height 4
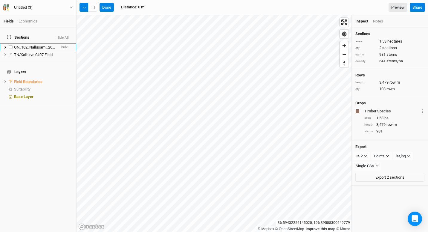
click at [34, 45] on span "GN_102_Nallusami_20250722_01 Field" at bounding box center [47, 47] width 66 height 4
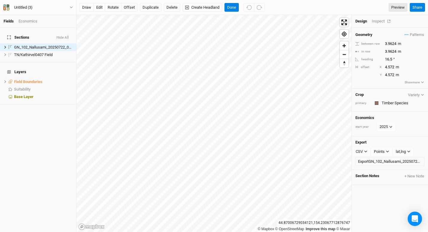
click at [379, 21] on div "Inspect" at bounding box center [382, 21] width 21 height 5
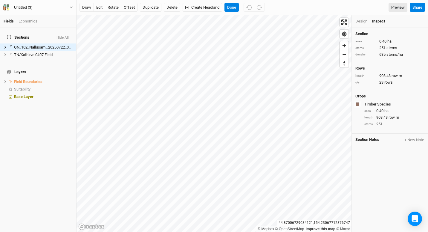
click at [360, 22] on div "Design" at bounding box center [362, 21] width 12 height 5
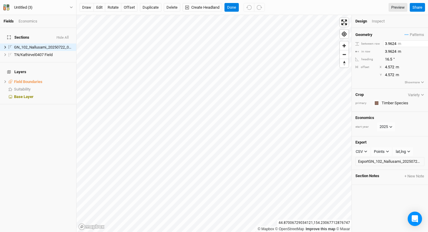
click at [397, 43] on input "3.9624" at bounding box center [410, 43] width 52 height 7
click at [396, 51] on input "3.9624" at bounding box center [410, 51] width 52 height 7
click at [398, 27] on div "Design Inspect" at bounding box center [390, 21] width 76 height 13
click at [395, 67] on input "4.572" at bounding box center [410, 67] width 52 height 7
click at [392, 27] on div "Design Inspect" at bounding box center [390, 21] width 76 height 13
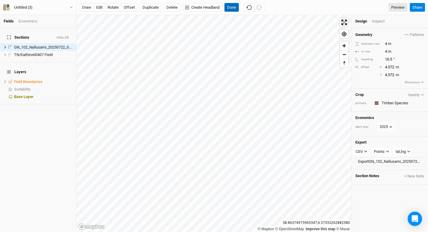
click at [235, 7] on button "Done" at bounding box center [232, 7] width 14 height 9
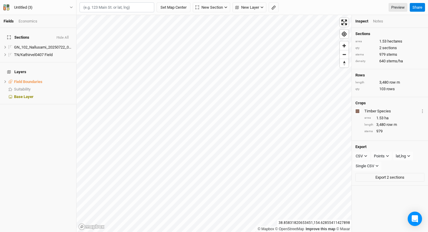
click at [379, 20] on div "Notes" at bounding box center [378, 21] width 10 height 5
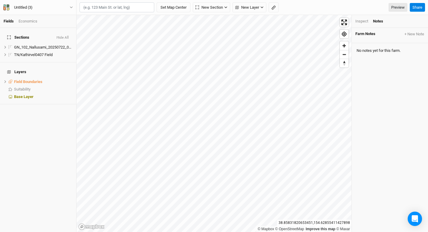
click at [366, 19] on div "Inspect" at bounding box center [362, 21] width 13 height 5
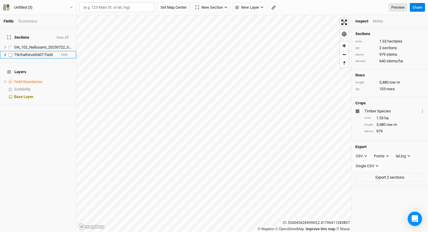
click at [29, 51] on li "TN/Kathirvel0407 Field hide" at bounding box center [38, 54] width 76 height 7
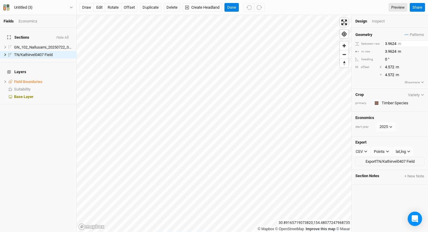
click at [399, 44] on input "3.9624" at bounding box center [410, 43] width 52 height 7
click at [396, 51] on input "3.9624" at bounding box center [410, 51] width 52 height 7
click at [389, 82] on div "Geometry Patterns Timber Species view Temp 2 view ＋ New in-row pattern between …" at bounding box center [390, 58] width 76 height 61
click at [396, 66] on input "4.572" at bounding box center [410, 67] width 52 height 7
click at [395, 75] on input "4.572" at bounding box center [410, 75] width 52 height 7
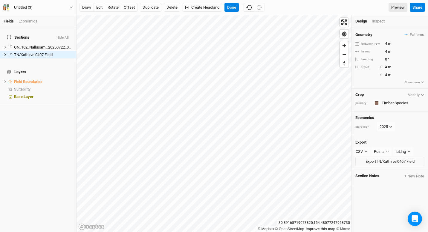
click at [370, 79] on div "Geometry Patterns Timber Species view Temp 2 view ＋ New in-row pattern between …" at bounding box center [390, 58] width 76 height 61
click at [408, 46] on input "4" at bounding box center [410, 43] width 52 height 7
click at [26, 45] on span "GN_102_Nallusami_20250722_01 Field" at bounding box center [47, 47] width 66 height 4
click at [29, 52] on span "TN/Kathirvel0407 Field" at bounding box center [33, 54] width 39 height 4
click at [345, 46] on span "Zoom in" at bounding box center [344, 45] width 9 height 9
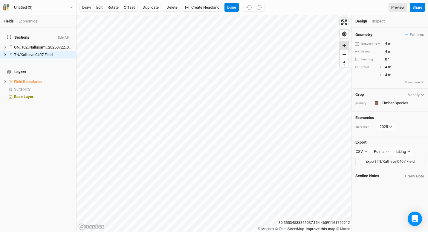
click at [345, 46] on span "Zoom in" at bounding box center [344, 45] width 9 height 9
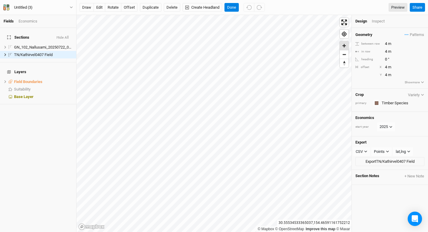
click at [345, 46] on span "Zoom in" at bounding box center [344, 45] width 9 height 9
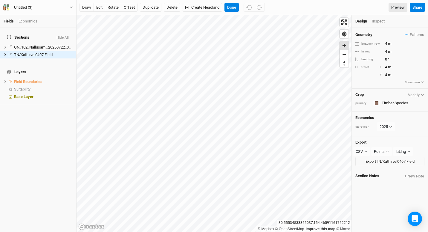
click at [345, 46] on span "Zoom in" at bounding box center [344, 45] width 9 height 9
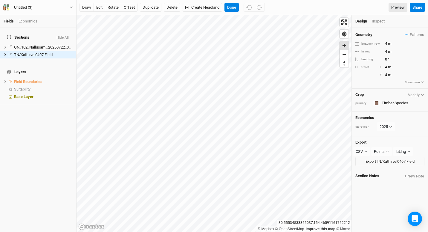
click at [345, 46] on span "Zoom in" at bounding box center [344, 45] width 9 height 9
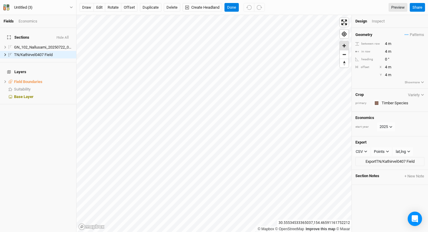
click at [345, 46] on span "Zoom in" at bounding box center [344, 45] width 9 height 9
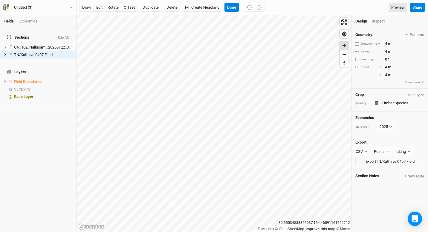
click at [345, 46] on span "Zoom in" at bounding box center [344, 45] width 9 height 9
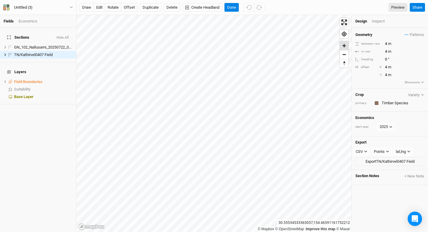
click at [345, 46] on span "Zoom in" at bounding box center [344, 45] width 9 height 9
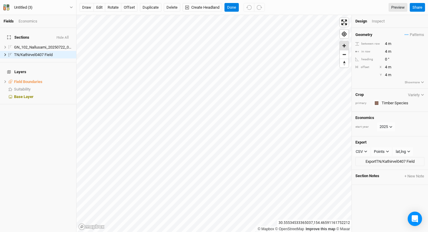
click at [345, 46] on span "Zoom in" at bounding box center [344, 45] width 9 height 9
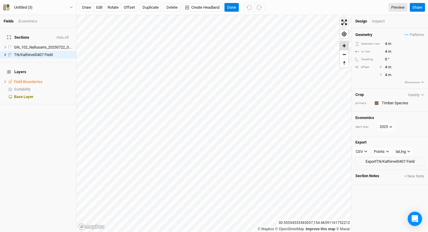
click at [345, 46] on span "Zoom in" at bounding box center [344, 45] width 9 height 9
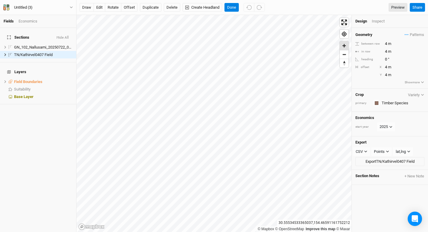
click at [345, 46] on span "Zoom in" at bounding box center [344, 45] width 9 height 9
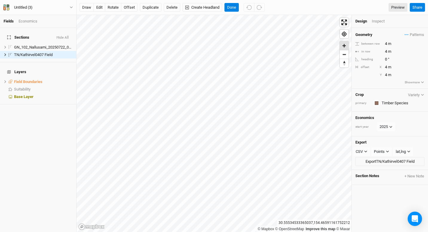
click at [345, 46] on span "Zoom in" at bounding box center [344, 45] width 9 height 9
click at [376, 20] on div "Inspect" at bounding box center [382, 21] width 21 height 5
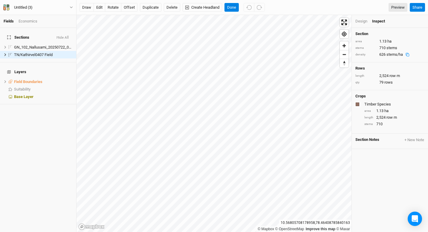
click at [365, 20] on div "Design" at bounding box center [362, 21] width 12 height 5
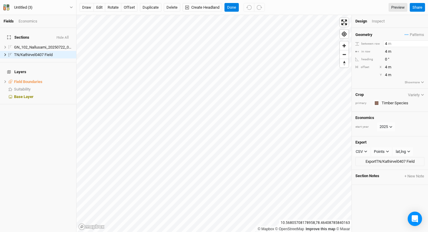
click at [387, 45] on input "4" at bounding box center [410, 43] width 52 height 7
click at [388, 52] on input "4" at bounding box center [410, 51] width 52 height 7
click at [384, 30] on div "Geometry Patterns Timber Species view Temp 2 view ＋ New in-row pattern between …" at bounding box center [390, 58] width 76 height 61
click at [371, 82] on div "Geometry Patterns Timber Species view Temp 2 view ＋ New in-row pattern between …" at bounding box center [390, 58] width 76 height 61
click at [379, 24] on div "Design Inspect" at bounding box center [390, 21] width 76 height 13
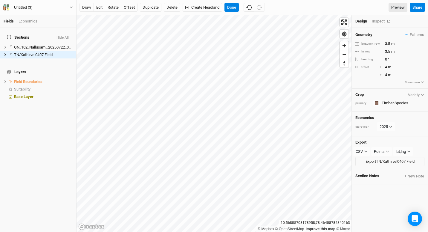
click at [381, 22] on div "Inspect" at bounding box center [382, 21] width 21 height 5
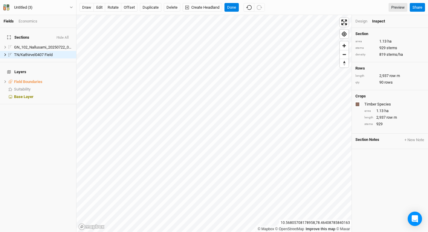
click at [364, 21] on div "Design" at bounding box center [362, 21] width 12 height 5
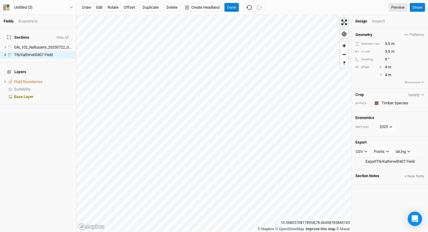
click at [367, 78] on div "Geometry Patterns Timber Species view Temp 2 view ＋ New in-row pattern between …" at bounding box center [390, 58] width 76 height 61
click at [390, 43] on input "3.5" at bounding box center [410, 43] width 52 height 7
click at [391, 51] on input "3.5" at bounding box center [410, 51] width 52 height 7
click at [391, 25] on div "Design Inspect" at bounding box center [390, 21] width 76 height 13
click at [393, 60] on input "0" at bounding box center [410, 59] width 52 height 7
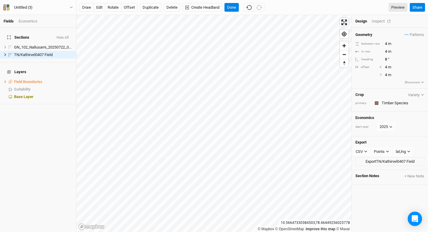
click at [378, 21] on div "Inspect" at bounding box center [382, 21] width 21 height 5
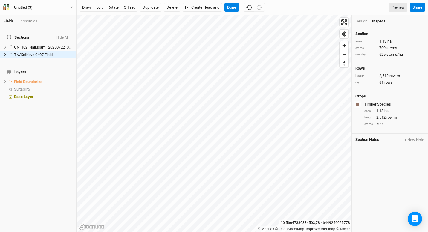
click at [363, 22] on div "Design" at bounding box center [362, 21] width 12 height 5
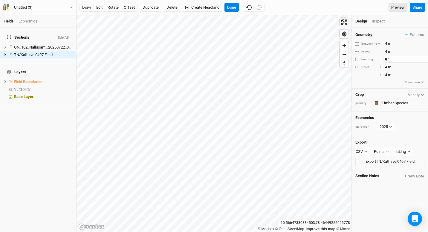
click at [388, 58] on input "8" at bounding box center [410, 59] width 52 height 7
click at [390, 26] on div "Design Inspect" at bounding box center [390, 21] width 76 height 13
click at [379, 22] on div "Inspect" at bounding box center [382, 21] width 21 height 5
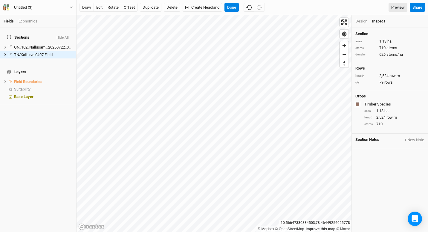
click at [362, 21] on div "Design" at bounding box center [362, 21] width 12 height 5
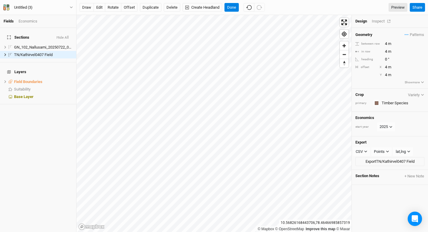
click at [379, 22] on div "Inspect" at bounding box center [382, 21] width 21 height 5
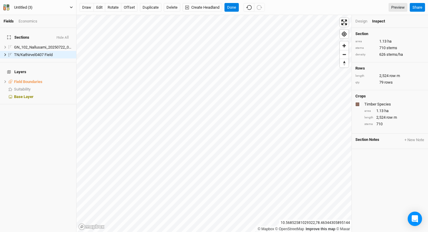
click at [32, 8] on div "Untitled (3)" at bounding box center [23, 7] width 19 height 6
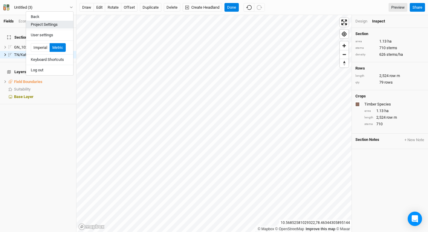
click at [40, 23] on button "Project Settings" at bounding box center [49, 25] width 47 height 8
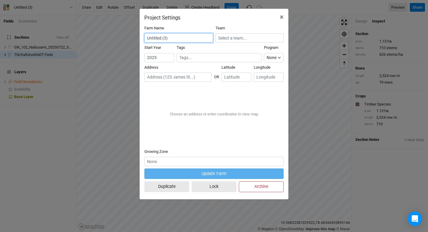
click at [171, 36] on input "Untitled (3)" at bounding box center [178, 37] width 69 height 9
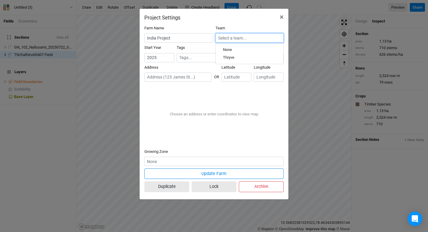
click at [245, 39] on input "text" at bounding box center [250, 37] width 68 height 9
click at [238, 54] on link "Thryve" at bounding box center [250, 58] width 68 height 8
click at [251, 28] on div "Team Thryve" at bounding box center [250, 33] width 68 height 17
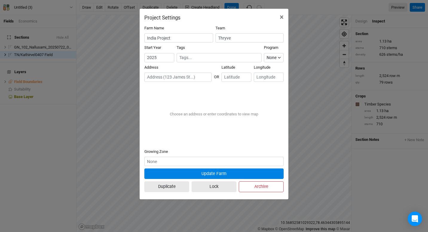
click at [207, 174] on button "Update Farm" at bounding box center [213, 173] width 139 height 10
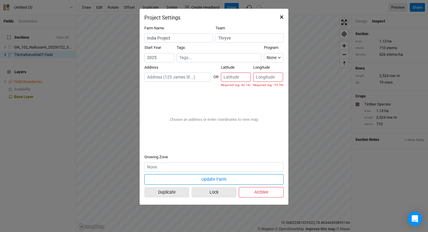
click at [282, 17] on span "×" at bounding box center [282, 17] width 4 height 8
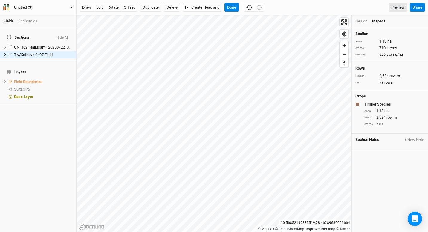
click at [39, 6] on button "Untitled (3)" at bounding box center [38, 7] width 70 height 7
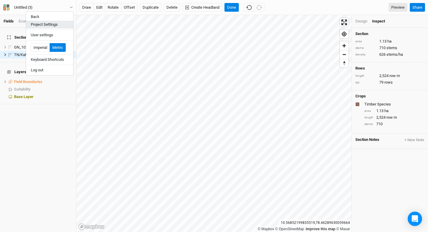
click at [54, 26] on button "Project Settings" at bounding box center [49, 25] width 47 height 8
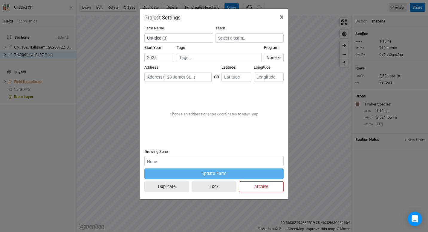
click at [186, 58] on input "text" at bounding box center [219, 57] width 80 height 6
click at [172, 36] on input "Untitled (3)" at bounding box center [178, 37] width 69 height 9
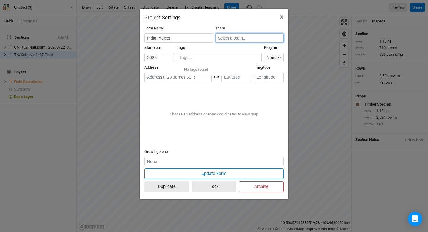
click at [236, 39] on input "text" at bounding box center [250, 37] width 68 height 9
click at [239, 56] on div "Thryve" at bounding box center [249, 57] width 53 height 5
click at [272, 59] on div "None" at bounding box center [272, 57] width 10 height 6
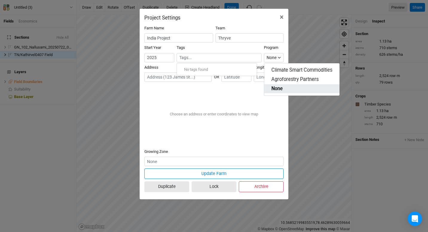
click at [274, 90] on span "None" at bounding box center [277, 88] width 11 height 7
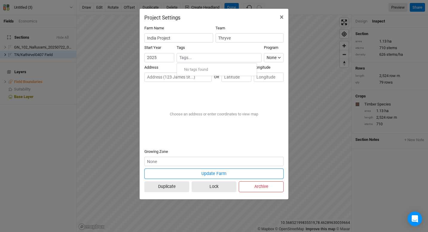
click at [236, 59] on input "text" at bounding box center [219, 57] width 80 height 6
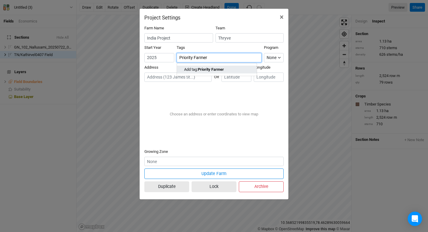
click at [237, 69] on link "Add tag: Priority Farmer" at bounding box center [217, 70] width 80 height 8
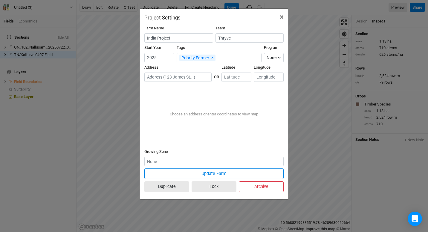
click at [204, 102] on div "Choose an address or enter coordinates to view map" at bounding box center [213, 114] width 139 height 60
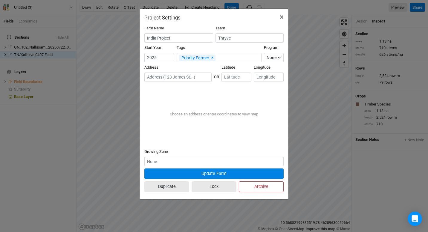
click at [195, 175] on button "Update Farm" at bounding box center [213, 173] width 139 height 10
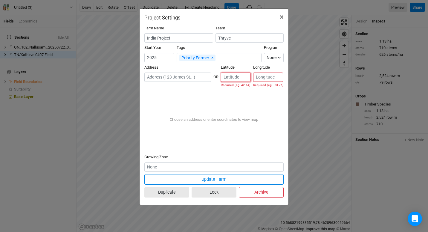
click at [234, 76] on input "number" at bounding box center [236, 76] width 30 height 9
click at [172, 75] on input "text" at bounding box center [177, 76] width 67 height 9
click at [179, 130] on div "Choose an address or enter coordinates to view map" at bounding box center [213, 119] width 139 height 60
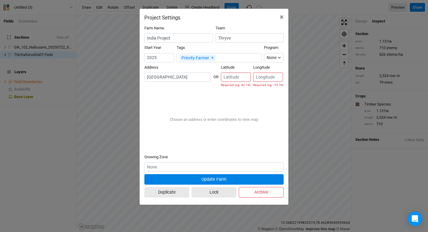
click at [179, 179] on button "Update Farm" at bounding box center [213, 179] width 139 height 10
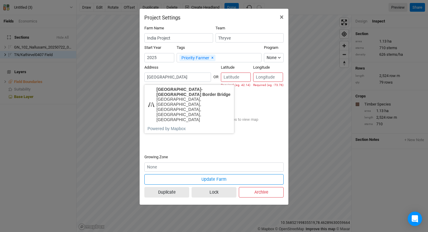
click at [180, 73] on input "Tamil Nadu" at bounding box center [177, 76] width 67 height 9
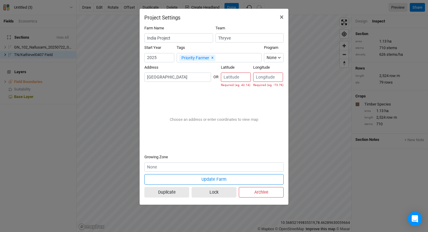
click at [242, 103] on div "Choose an address or enter coordinates to view map" at bounding box center [213, 119] width 139 height 60
click at [232, 78] on input "number" at bounding box center [236, 76] width 30 height 9
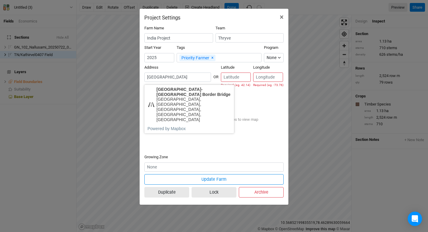
click at [195, 76] on input "Tamil Nadu" at bounding box center [177, 76] width 67 height 9
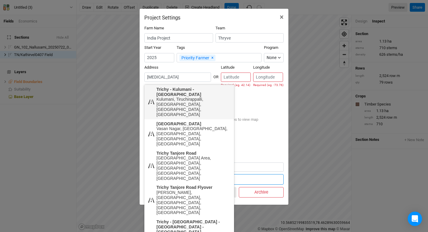
click at [202, 97] on body "Fields Economics Sections Hide All GN_102_Nallusami_20250722_01 Field hide TN/K…" at bounding box center [214, 116] width 428 height 232
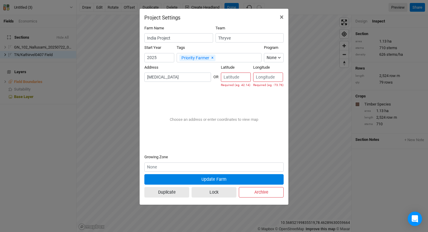
click at [175, 180] on button "Update Farm" at bounding box center [213, 179] width 139 height 10
click at [187, 176] on button "Update Farm" at bounding box center [213, 179] width 139 height 10
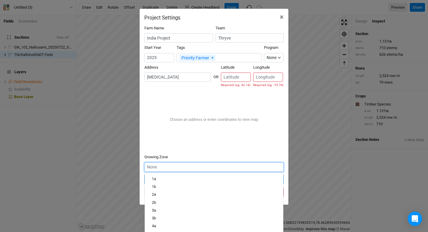
click at [180, 168] on input "text" at bounding box center [213, 166] width 139 height 9
click at [179, 177] on div "1a" at bounding box center [214, 178] width 124 height 5
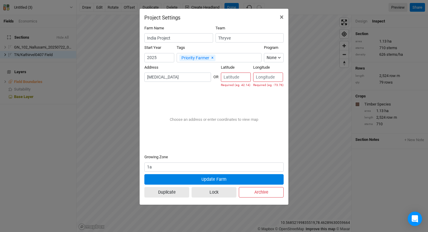
click at [187, 174] on button "Update Farm" at bounding box center [213, 179] width 139 height 10
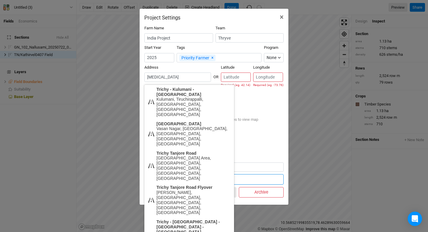
click at [181, 80] on input "trich" at bounding box center [177, 76] width 67 height 9
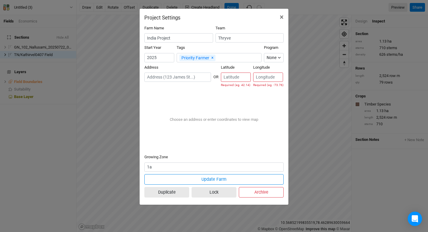
click at [249, 111] on div "Choose an address or enter coordinates to view map" at bounding box center [213, 119] width 139 height 60
click at [241, 77] on input "number" at bounding box center [236, 76] width 30 height 9
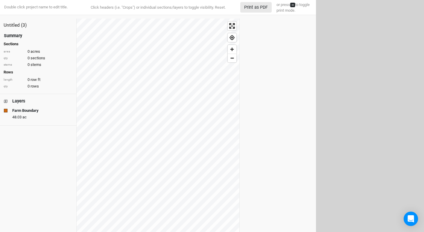
click at [65, 37] on h4 "Summary" at bounding box center [38, 35] width 69 height 7
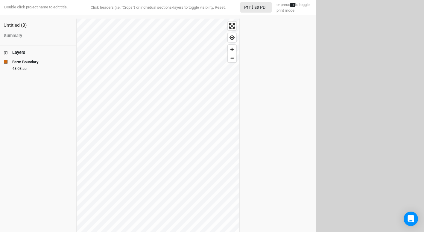
click at [65, 37] on h4 "Summary" at bounding box center [38, 35] width 69 height 7
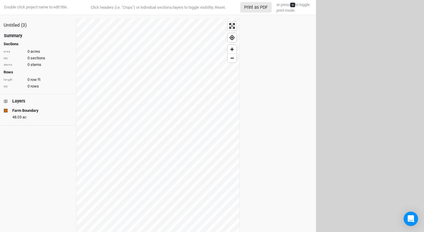
click at [65, 37] on h4 "Summary" at bounding box center [38, 35] width 69 height 7
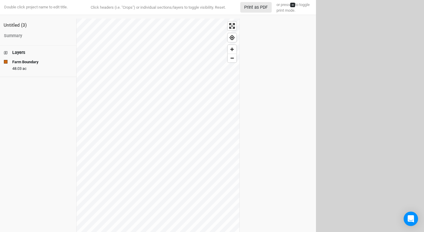
click at [65, 37] on h4 "Summary" at bounding box center [38, 35] width 69 height 7
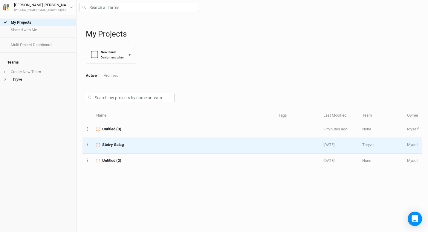
click at [219, 145] on div "Steivy Galag" at bounding box center [184, 144] width 176 height 5
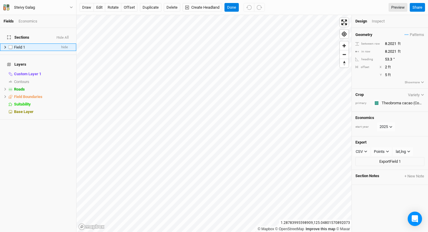
click at [29, 45] on div "Field 1" at bounding box center [35, 47] width 42 height 5
click at [36, 45] on div "Field 1" at bounding box center [35, 47] width 42 height 5
click at [362, 104] on div "primary" at bounding box center [363, 103] width 15 height 4
click at [422, 94] on icon "button" at bounding box center [423, 95] width 3 height 2
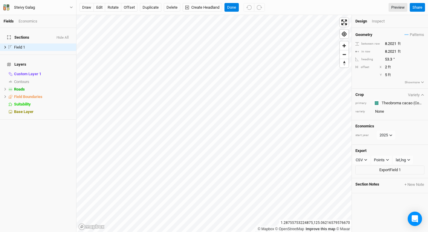
click at [365, 104] on div "primary" at bounding box center [363, 103] width 15 height 4
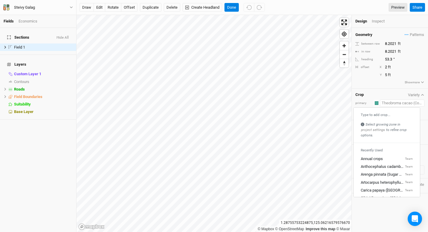
click at [385, 102] on input "text" at bounding box center [402, 102] width 45 height 7
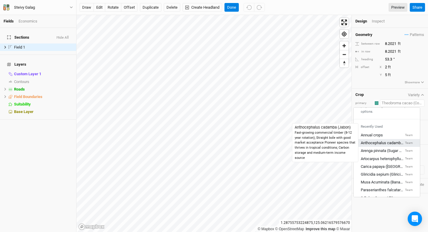
click at [375, 142] on div "Anthocephalus cadamba (Jabon)" at bounding box center [382, 142] width 43 height 5
type input "49.2126"
type input "32.8084"
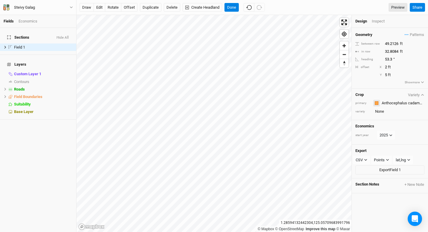
click at [375, 104] on div "button" at bounding box center [377, 103] width 4 height 4
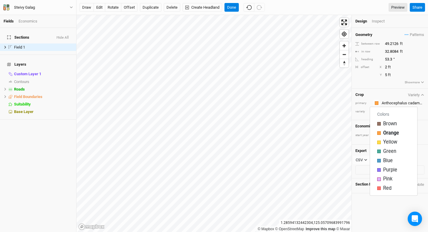
click at [367, 107] on div "Crop Variety primary variety" at bounding box center [390, 104] width 76 height 31
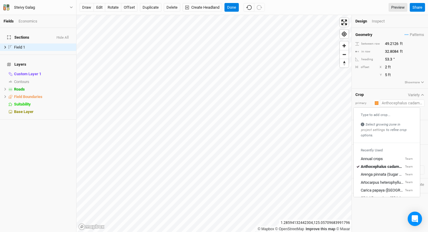
click at [413, 102] on input "text" at bounding box center [402, 102] width 45 height 7
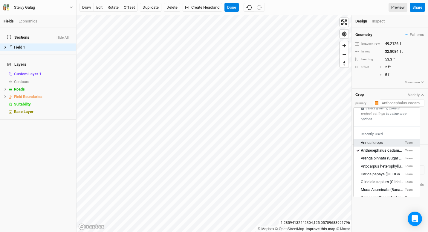
scroll to position [16, 0]
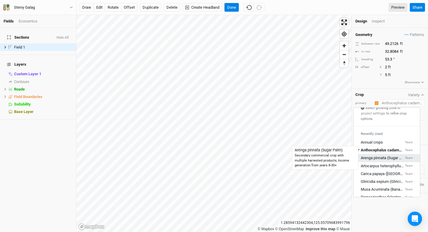
click at [384, 156] on div "Arenga pinnata (Sugar Palm)" at bounding box center [382, 157] width 43 height 5
type input "16.4042"
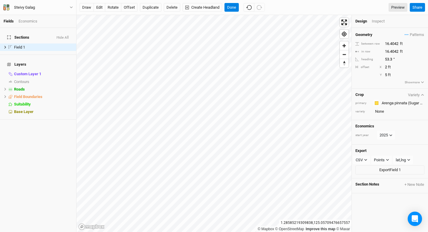
click at [405, 124] on h4 "Economics" at bounding box center [390, 126] width 69 height 5
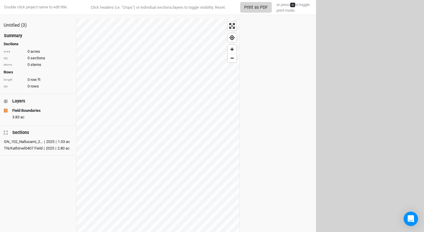
click at [250, 10] on button "Print as PDF" at bounding box center [255, 7] width 31 height 10
click at [36, 141] on div "GN_102_Nallusami_20250722_01 Field" at bounding box center [23, 142] width 39 height 6
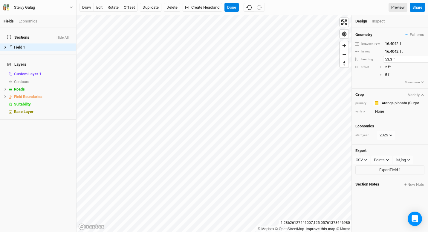
click at [393, 58] on input "53.3" at bounding box center [410, 59] width 52 height 7
type input "53.3"
